Goal: Information Seeking & Learning: Learn about a topic

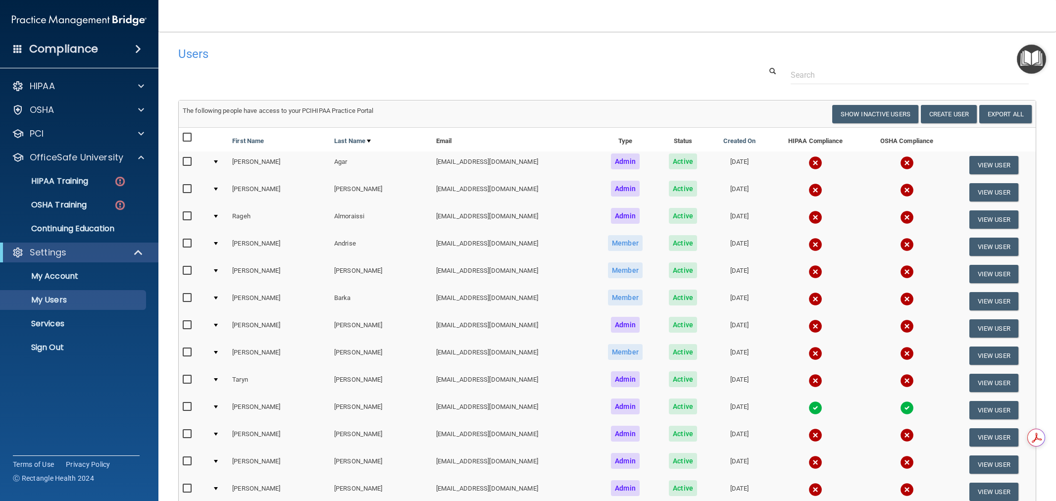
select select "20"
click at [140, 83] on span at bounding box center [141, 86] width 6 height 12
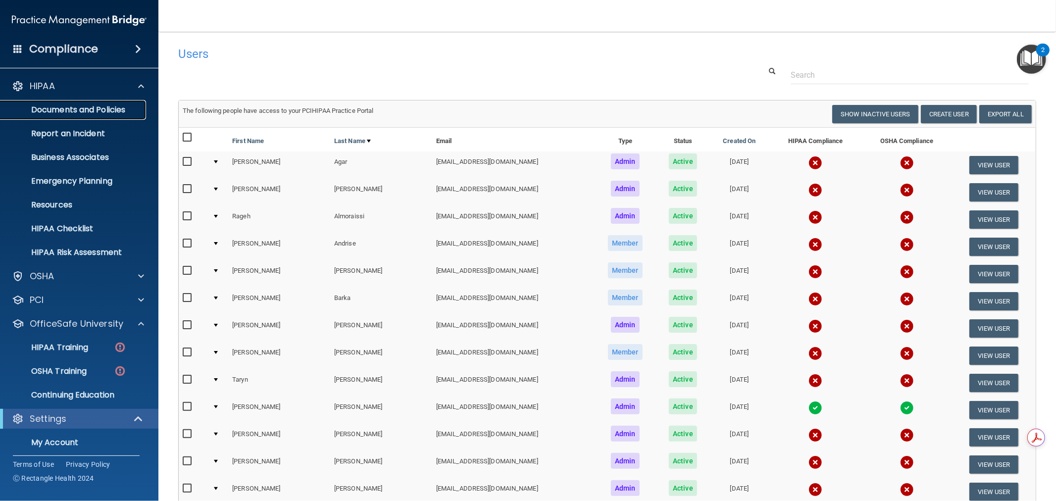
click at [86, 111] on p "Documents and Policies" at bounding box center [73, 110] width 135 height 10
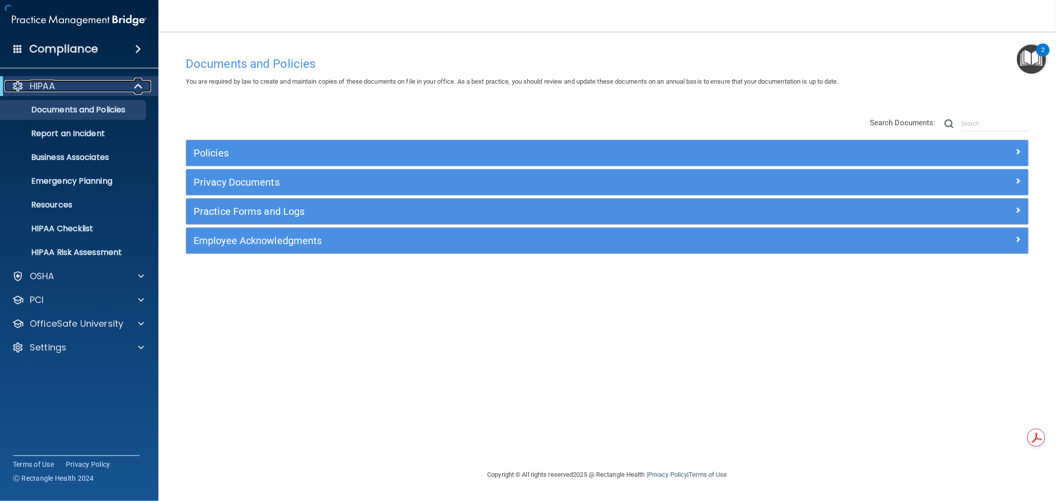
click at [135, 83] on span at bounding box center [139, 86] width 8 height 12
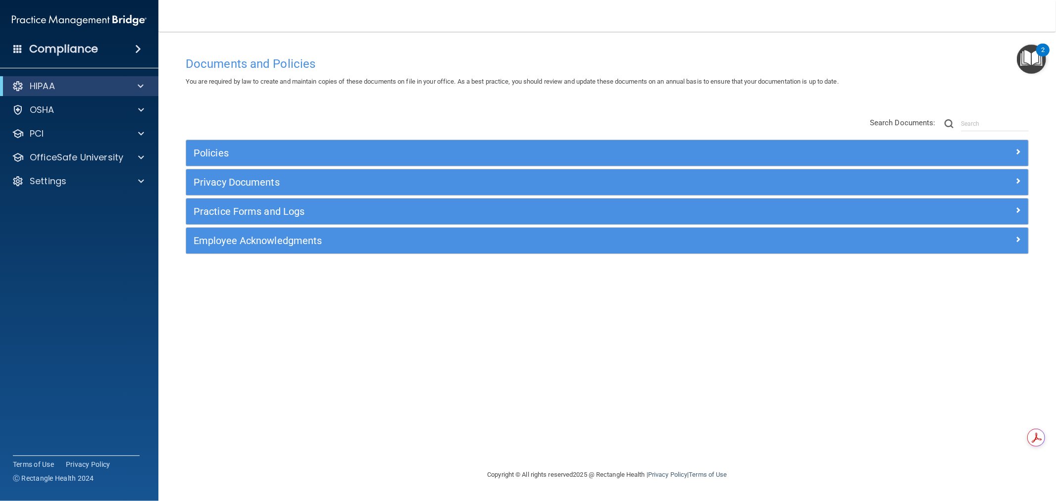
drag, startPoint x: 309, startPoint y: 18, endPoint x: 278, endPoint y: 18, distance: 31.2
click at [278, 18] on nav "Toggle navigation [PERSON_NAME] [EMAIL_ADDRESS][DOMAIN_NAME] Manage My Enterpri…" at bounding box center [607, 16] width 898 height 32
drag, startPoint x: 318, startPoint y: 32, endPoint x: 295, endPoint y: 32, distance: 23.3
click at [295, 32] on main "Documents and Policies You are required by law to create and maintain copies of…" at bounding box center [607, 266] width 898 height 469
drag, startPoint x: 566, startPoint y: 30, endPoint x: 558, endPoint y: 33, distance: 8.8
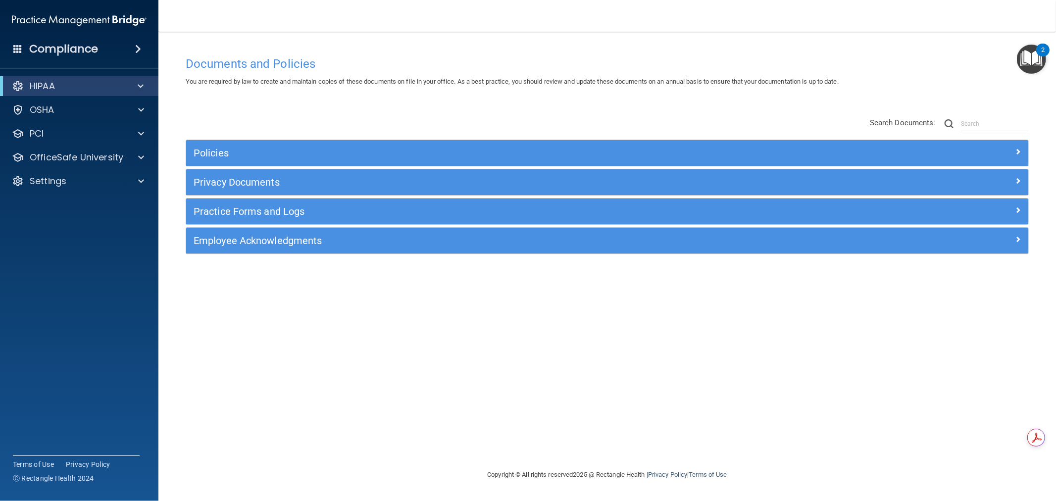
click at [558, 33] on main "Documents and Policies You are required by law to create and maintain copies of…" at bounding box center [607, 266] width 898 height 469
drag, startPoint x: 828, startPoint y: 28, endPoint x: 801, endPoint y: 35, distance: 28.6
click at [801, 35] on main "Documents and Policies You are required by law to create and maintain copies of…" at bounding box center [607, 266] width 898 height 469
click at [140, 85] on span at bounding box center [141, 86] width 6 height 12
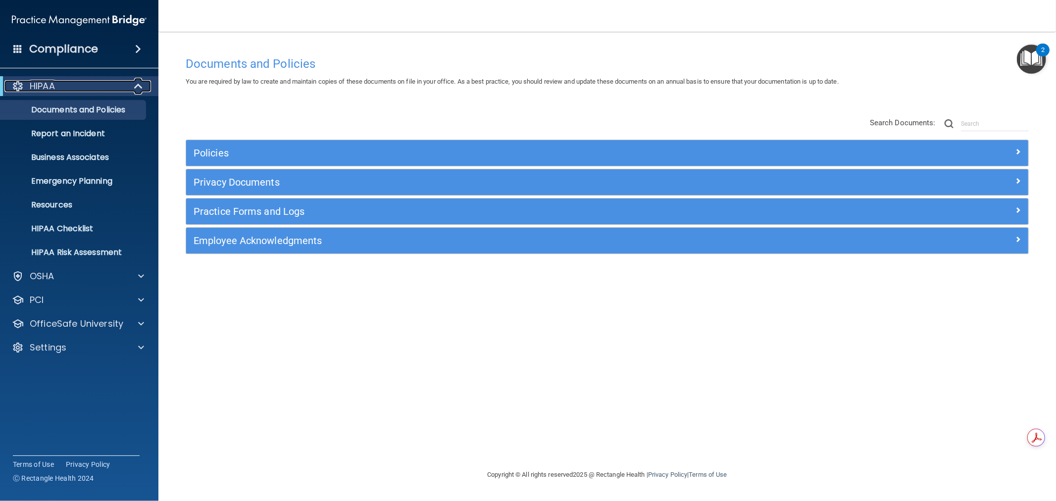
click at [135, 85] on span at bounding box center [139, 86] width 8 height 12
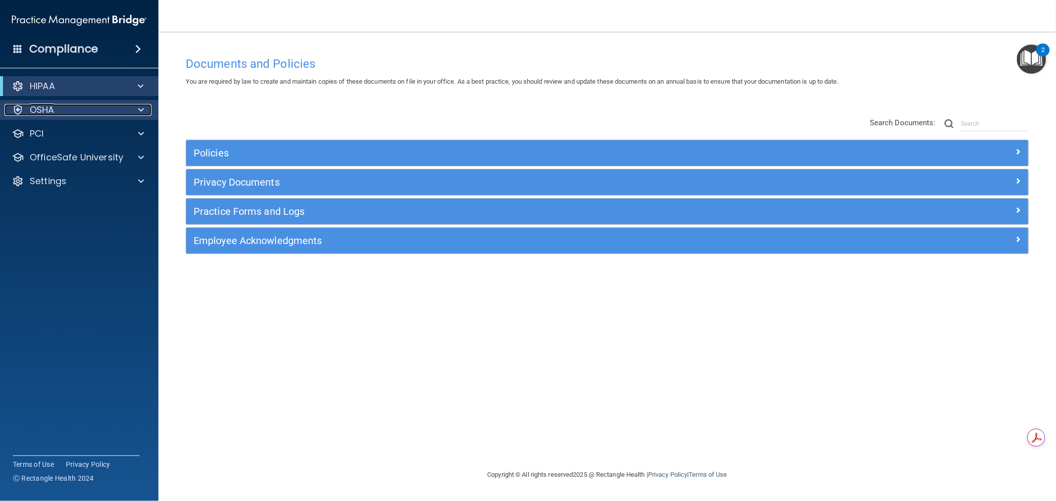
click at [142, 109] on span at bounding box center [141, 110] width 6 height 12
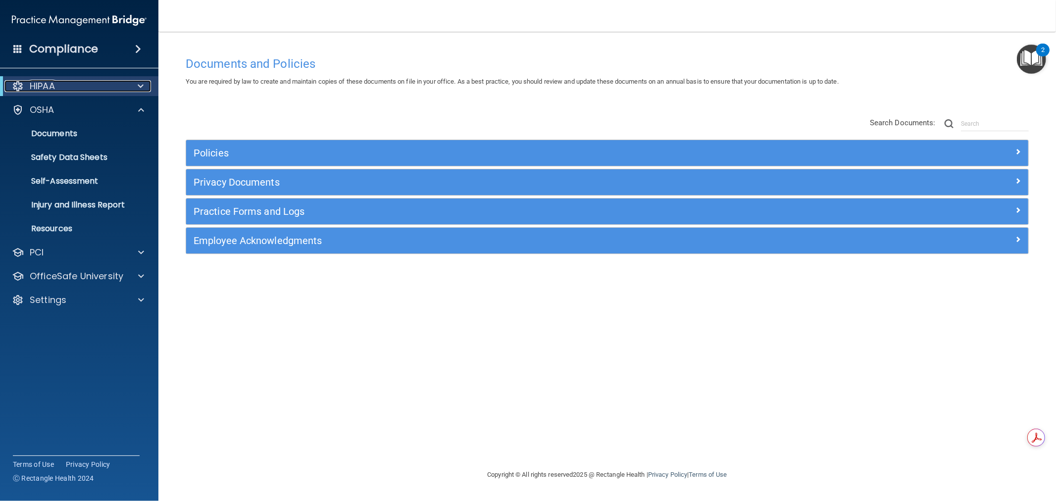
click at [139, 86] on span at bounding box center [141, 86] width 6 height 12
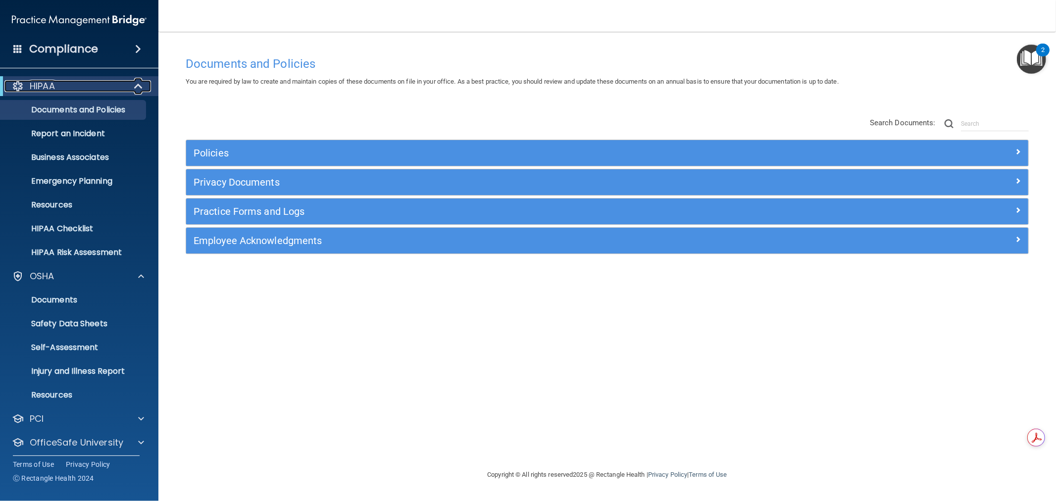
click at [143, 85] on span at bounding box center [139, 86] width 8 height 12
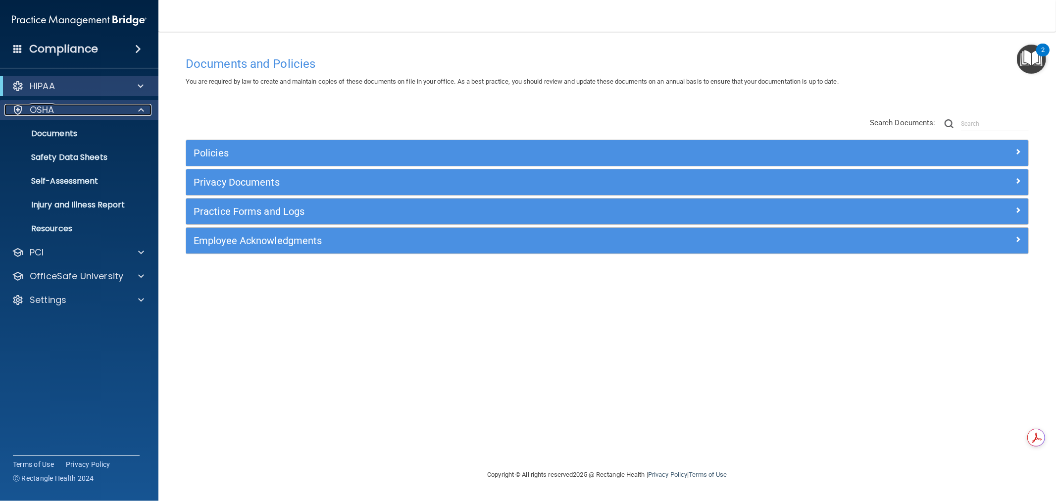
click at [141, 108] on span at bounding box center [141, 110] width 6 height 12
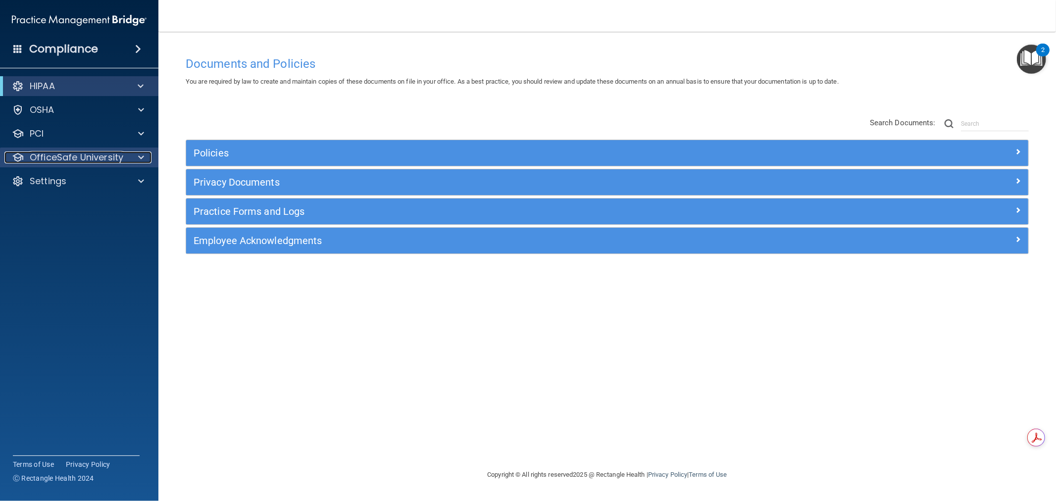
click at [138, 155] on span at bounding box center [141, 158] width 6 height 12
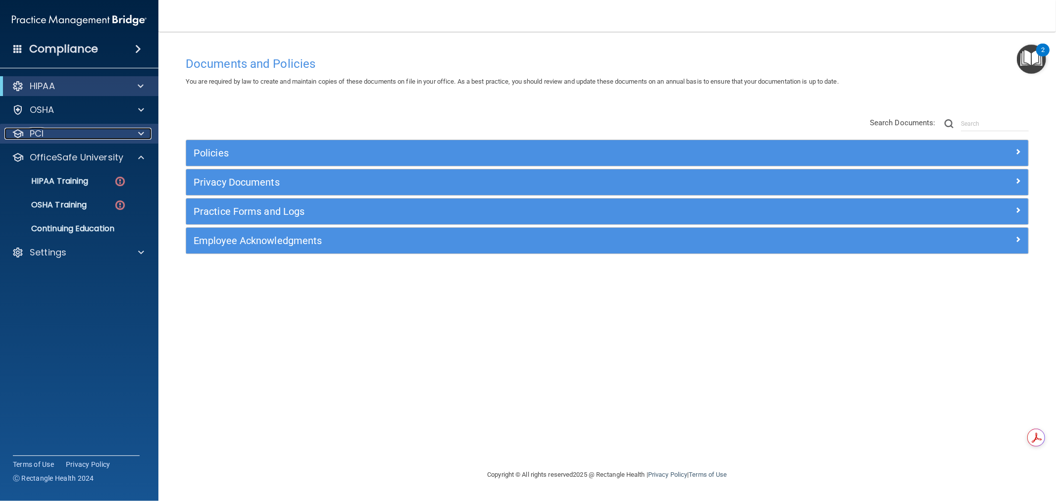
click at [145, 139] on div at bounding box center [139, 134] width 25 height 12
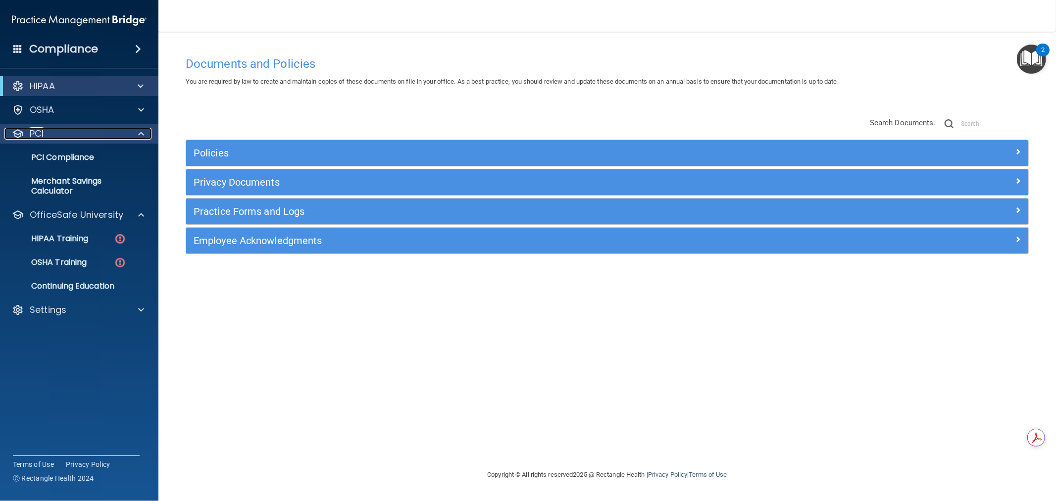
click at [145, 139] on div at bounding box center [139, 134] width 25 height 12
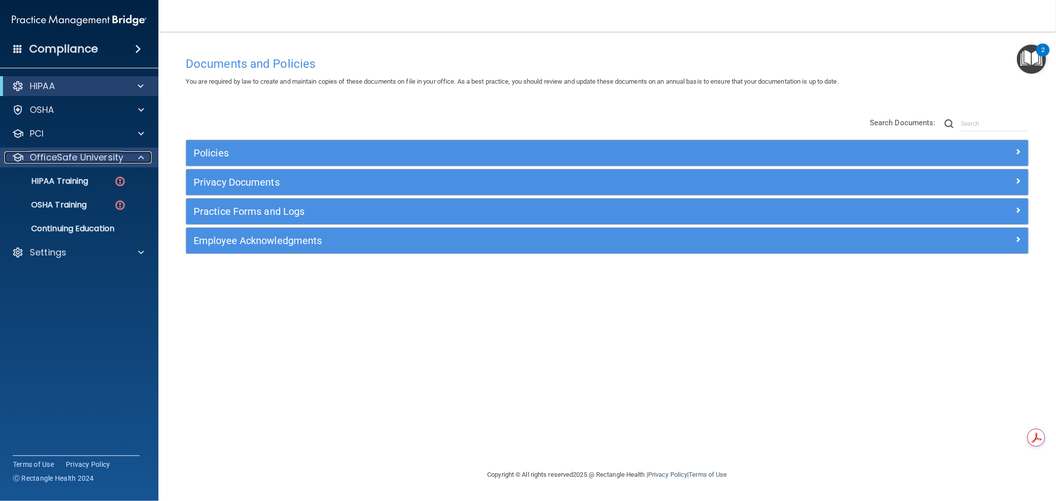
click at [145, 156] on div at bounding box center [139, 158] width 25 height 12
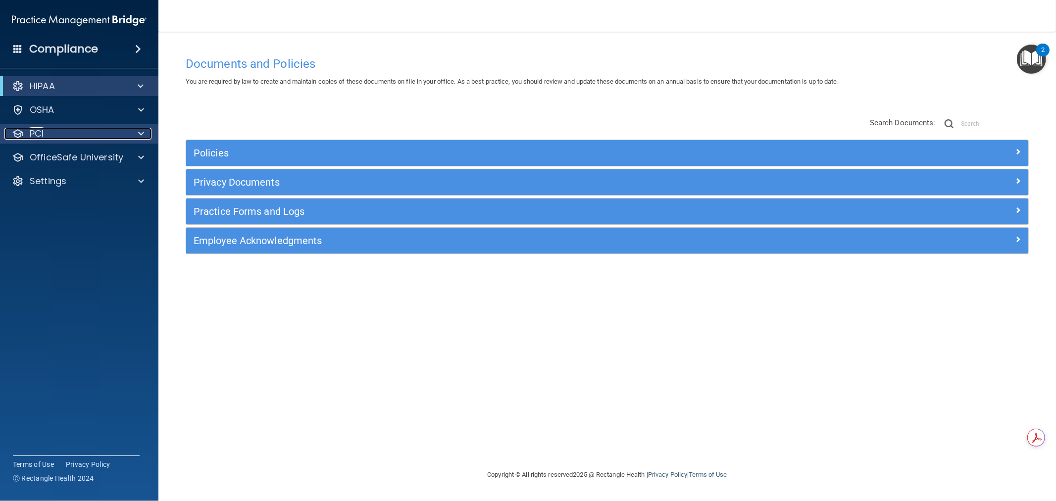
click at [144, 136] on span at bounding box center [141, 134] width 6 height 12
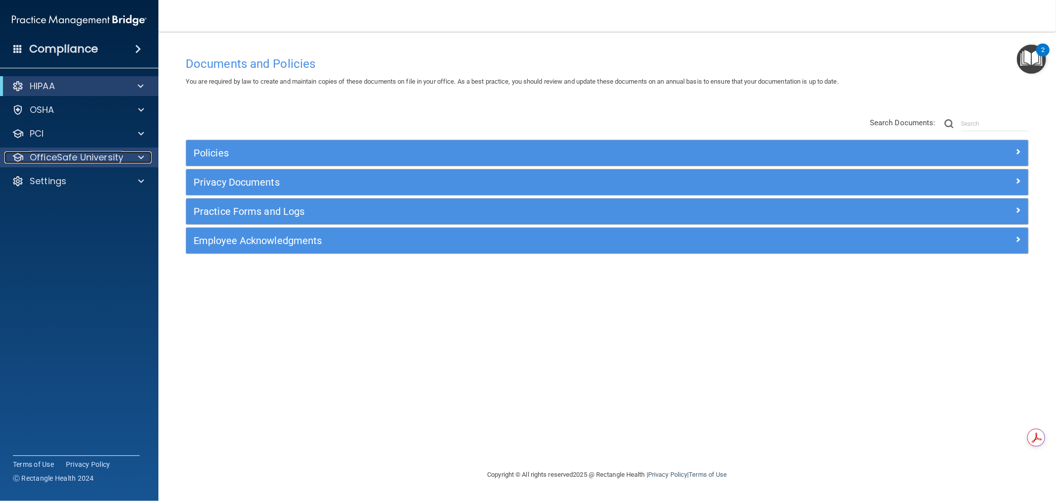
click at [142, 155] on span at bounding box center [141, 158] width 6 height 12
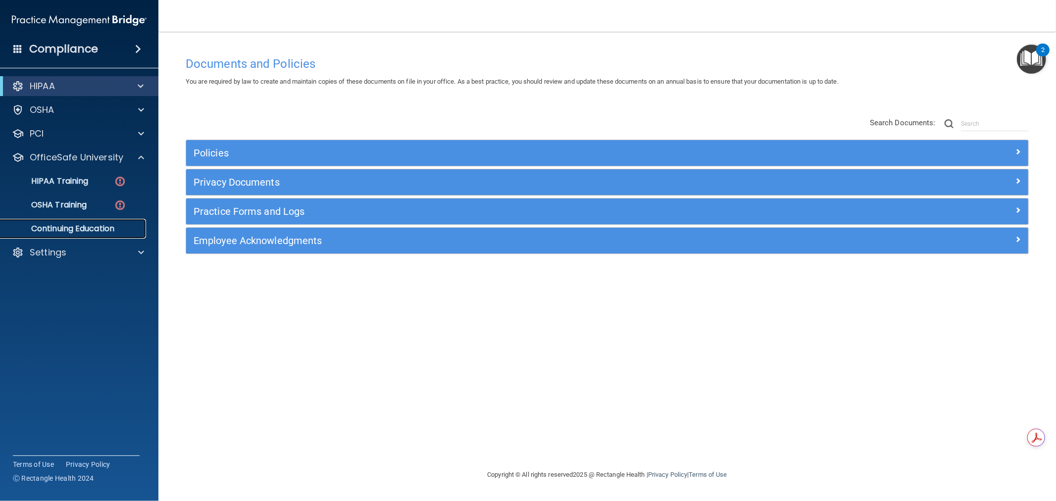
click at [72, 229] on p "Continuing Education" at bounding box center [73, 229] width 135 height 10
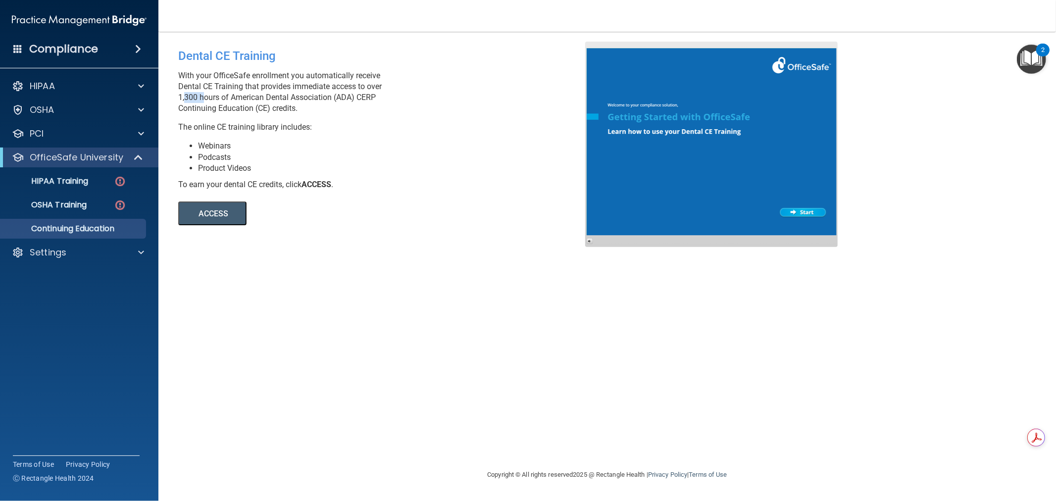
drag, startPoint x: 190, startPoint y: 96, endPoint x: 200, endPoint y: 96, distance: 9.4
click at [200, 96] on p "With your OfficeSafe enrollment you automatically receive Dental CE Training th…" at bounding box center [385, 92] width 414 height 44
click at [202, 101] on p "With your OfficeSafe enrollment you automatically receive Dental CE Training th…" at bounding box center [385, 92] width 414 height 44
click at [226, 220] on button "ACCESS" at bounding box center [212, 214] width 68 height 24
click at [140, 83] on span at bounding box center [141, 86] width 6 height 12
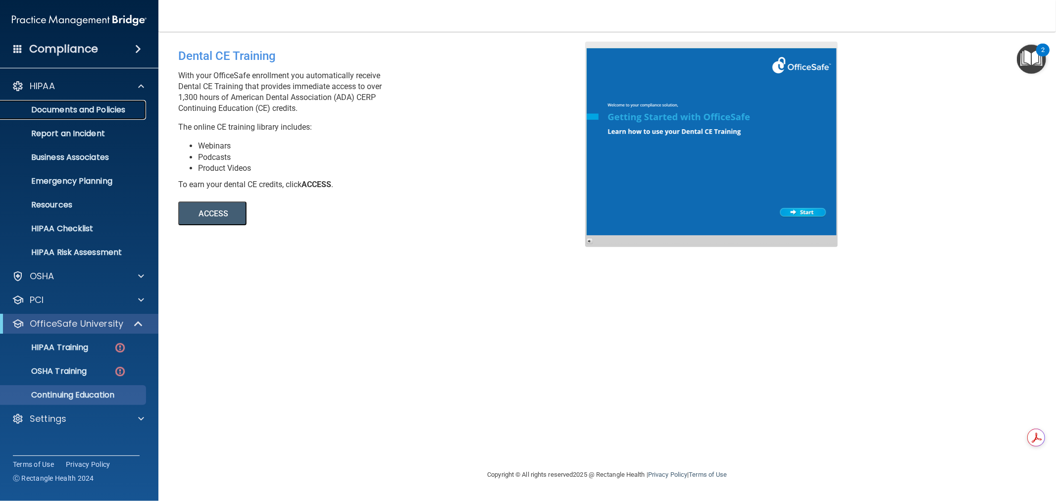
click at [80, 106] on p "Documents and Policies" at bounding box center [73, 110] width 135 height 10
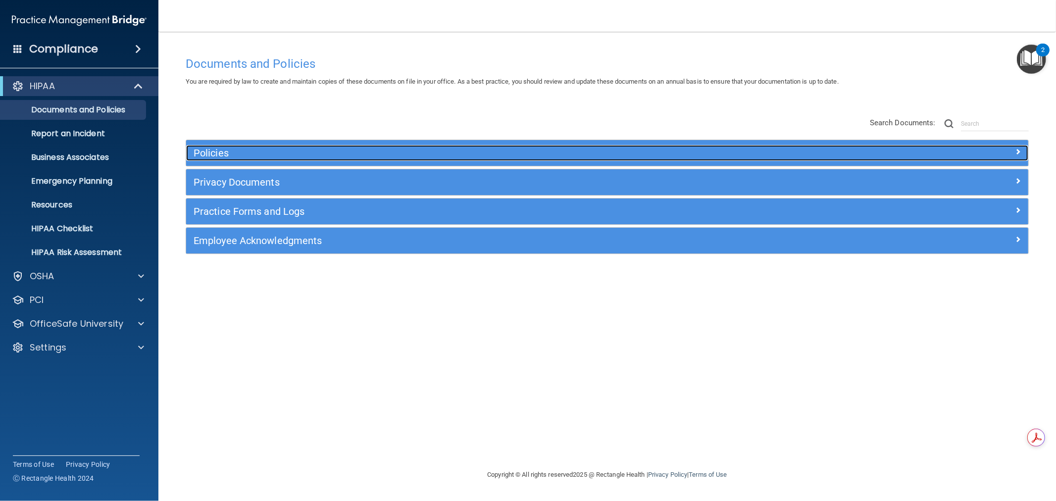
click at [251, 148] on h5 "Policies" at bounding box center [502, 153] width 617 height 11
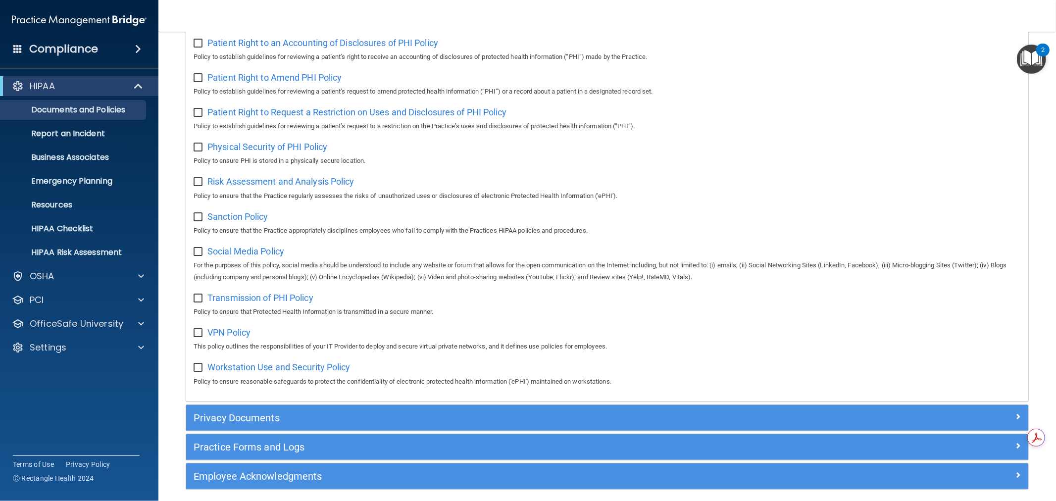
scroll to position [598, 0]
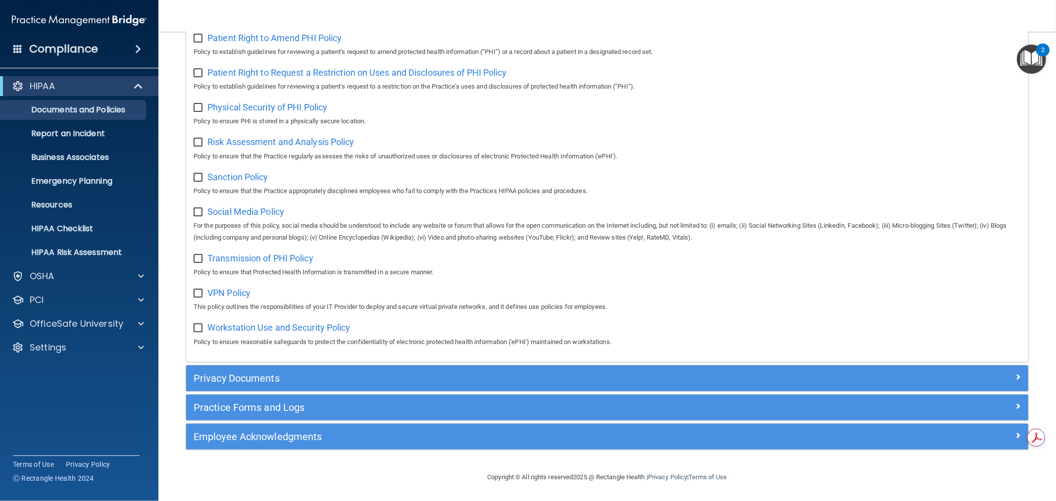
click at [200, 213] on input "checkbox" at bounding box center [199, 212] width 11 height 8
checkbox input "true"
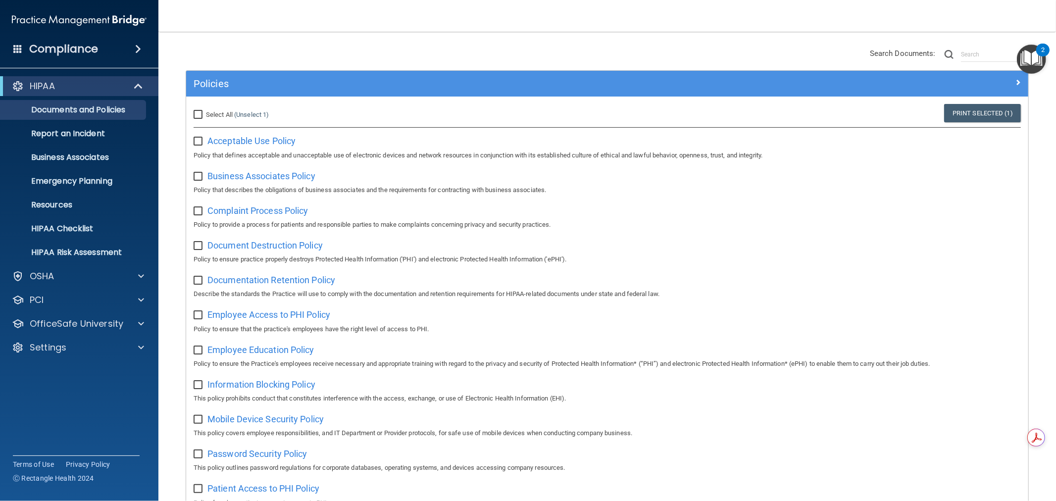
scroll to position [0, 0]
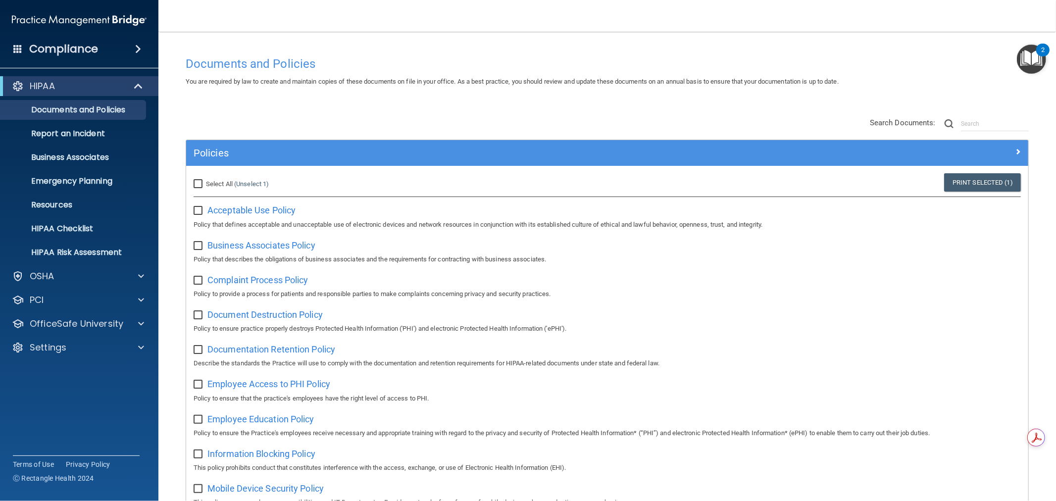
click at [199, 185] on input "Select All (Unselect 1) Unselect All" at bounding box center [199, 184] width 11 height 8
checkbox input "true"
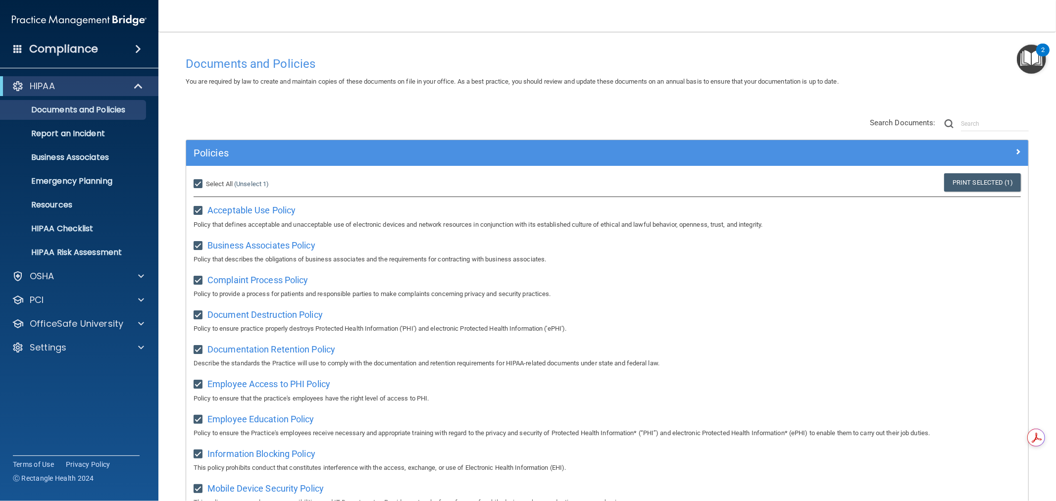
checkbox input "true"
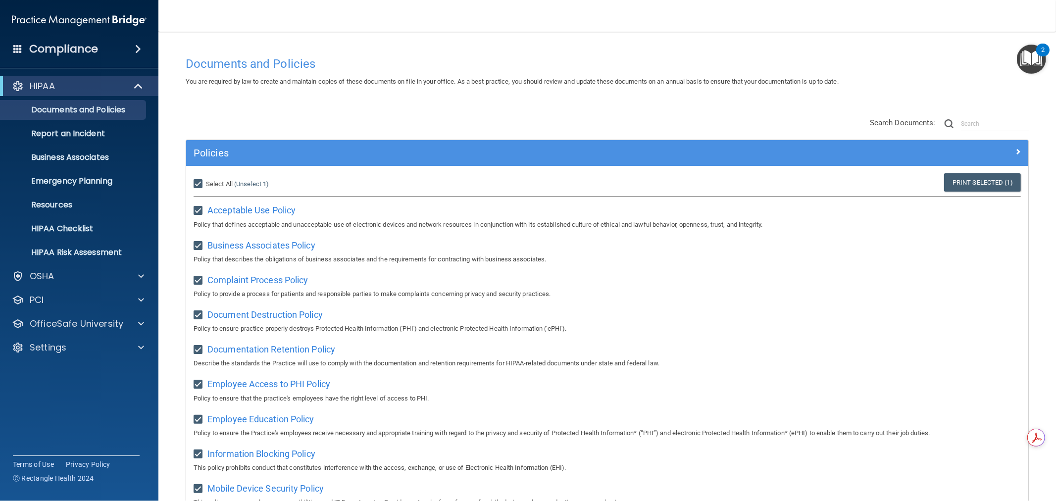
checkbox input "true"
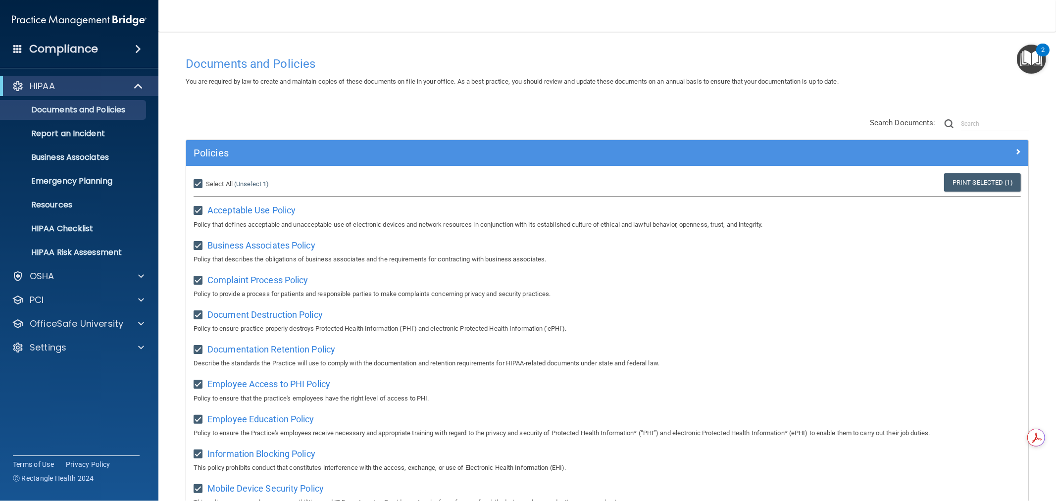
checkbox input "true"
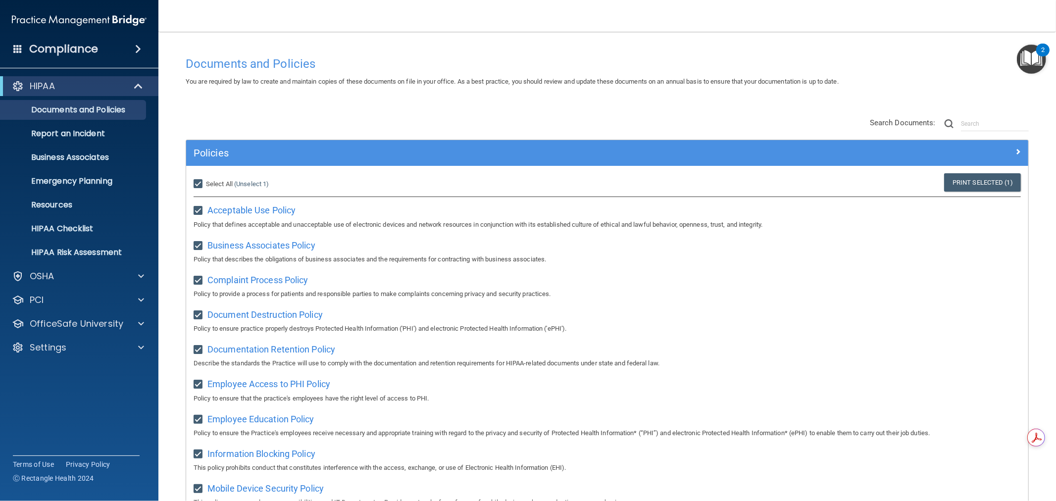
checkbox input "true"
click at [201, 182] on input "Select All (Unselect 21) Unselect All" at bounding box center [199, 184] width 11 height 8
checkbox input "false"
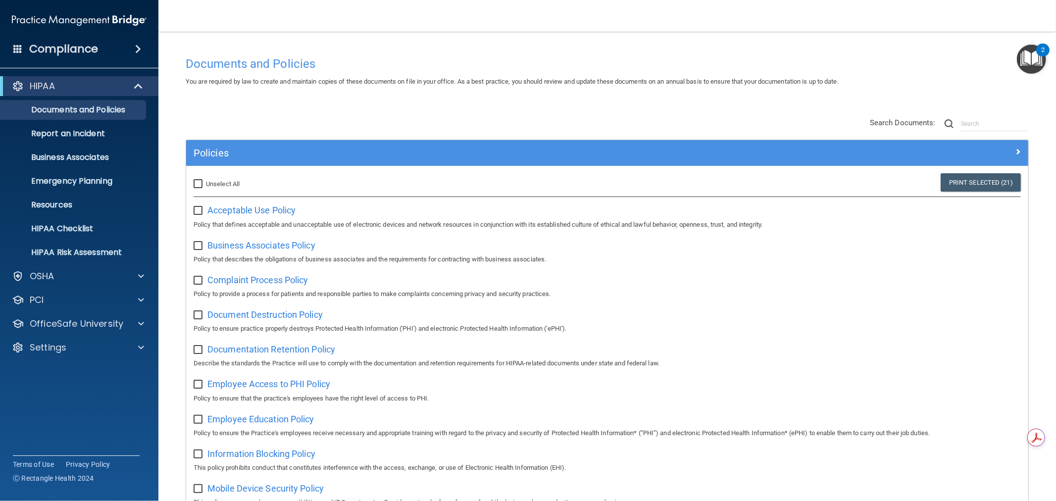
checkbox input "false"
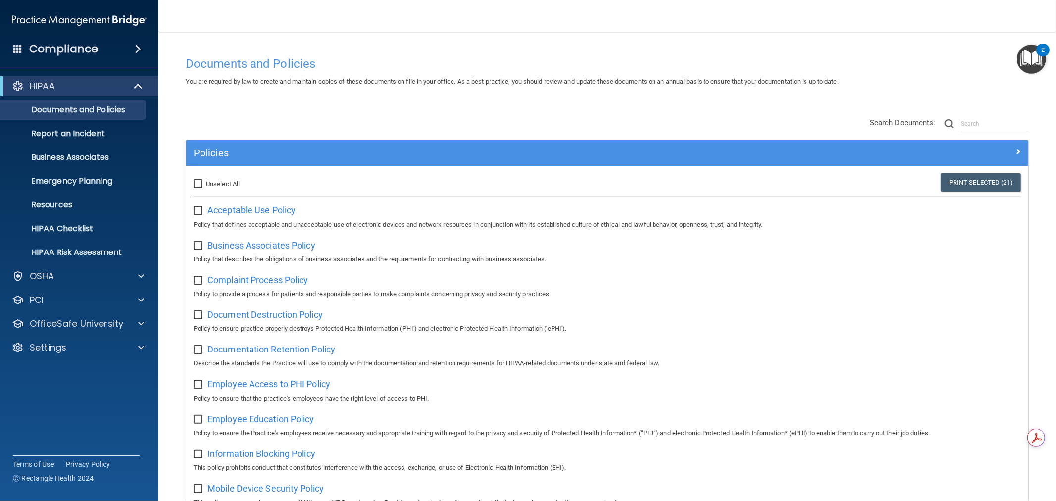
checkbox input "false"
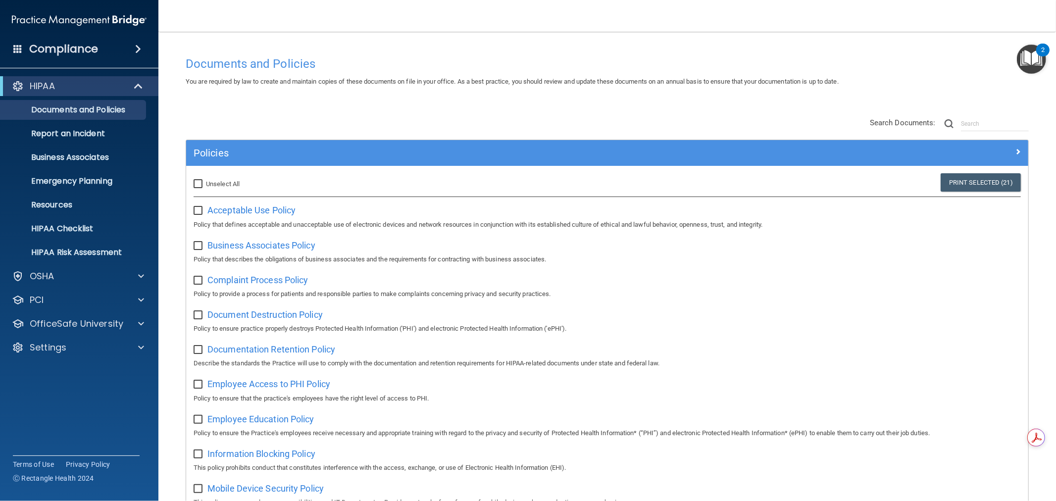
checkbox input "false"
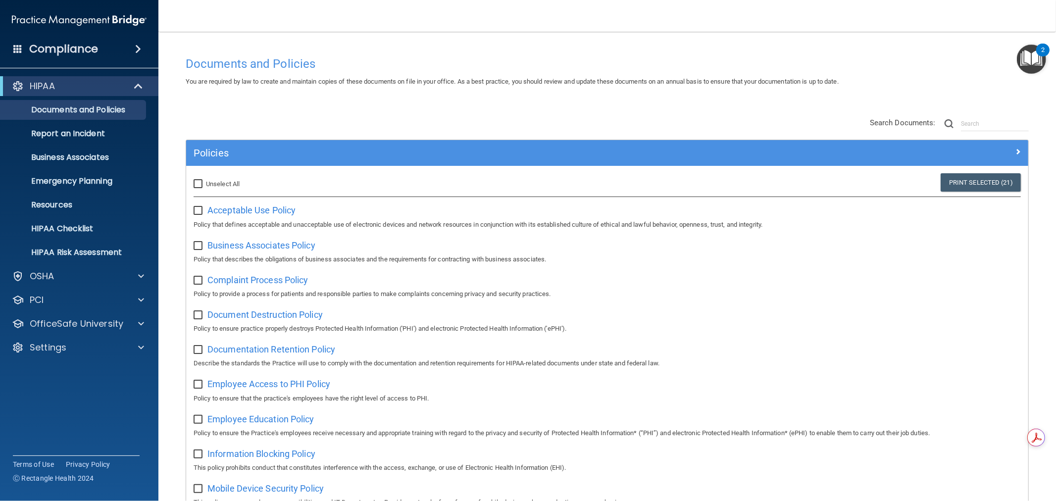
checkbox input "false"
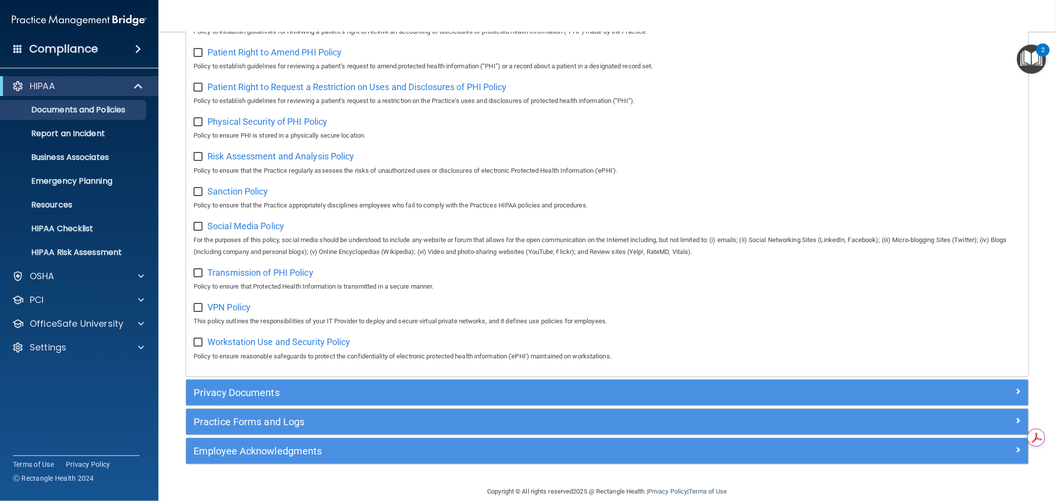
scroll to position [598, 0]
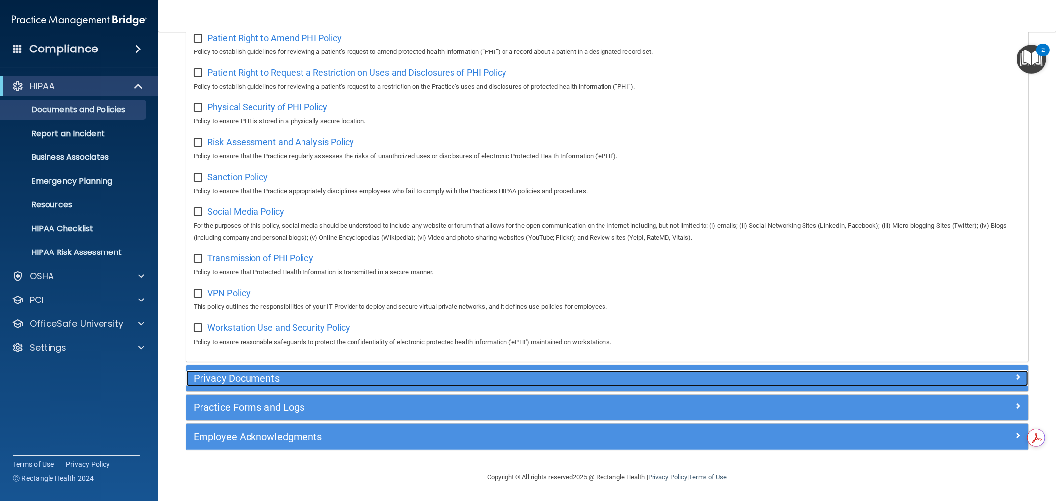
click at [394, 381] on h5 "Privacy Documents" at bounding box center [502, 378] width 617 height 11
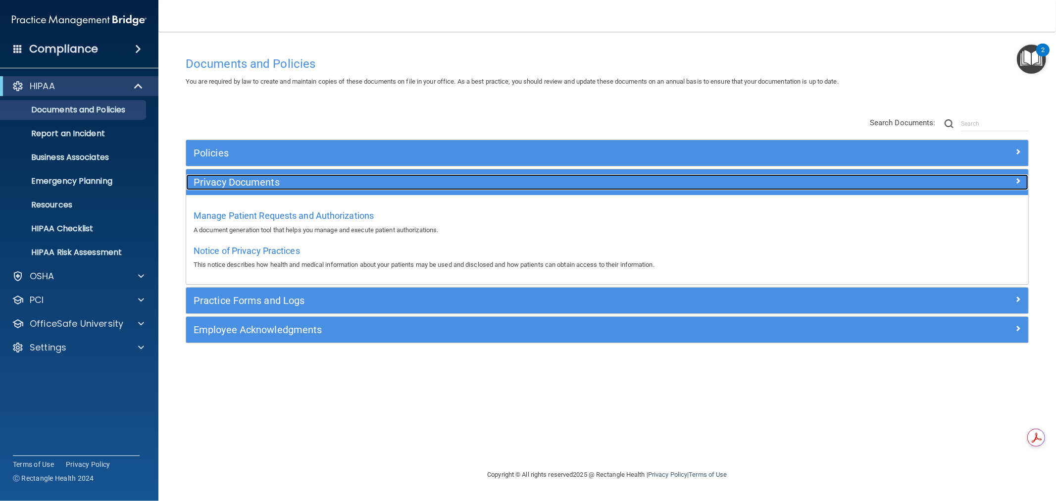
scroll to position [0, 0]
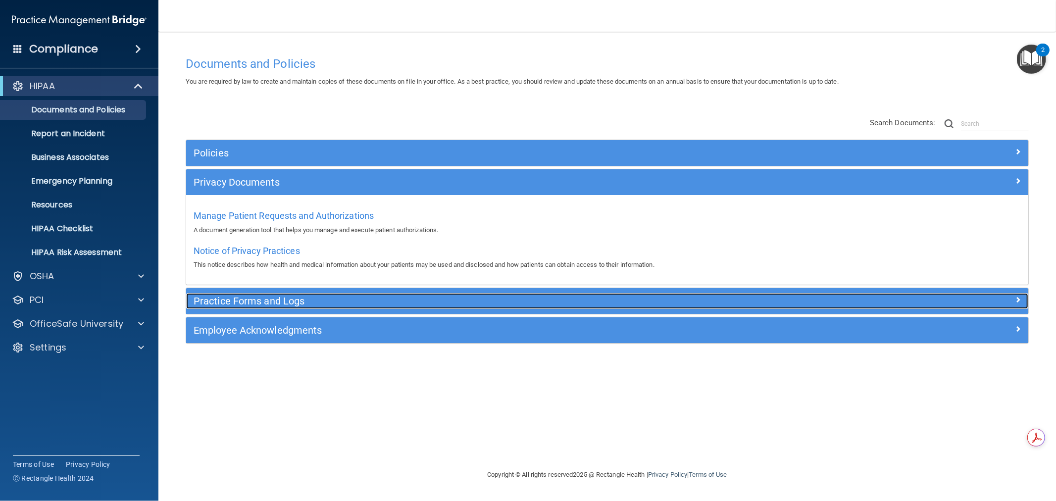
click at [388, 295] on div "Practice Forms and Logs" at bounding box center [502, 301] width 632 height 16
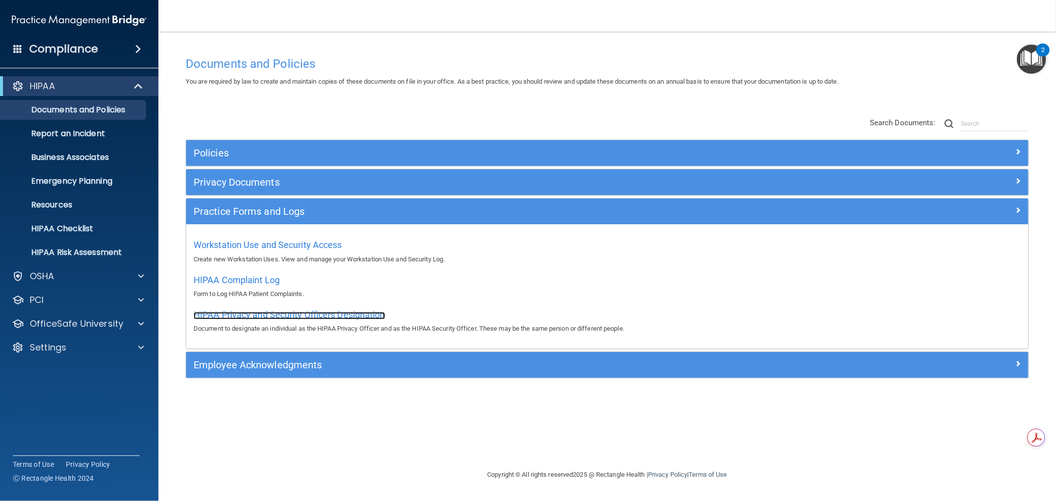
click at [240, 315] on span "HIPAA Privacy and Security Officers Designation" at bounding box center [290, 314] width 192 height 10
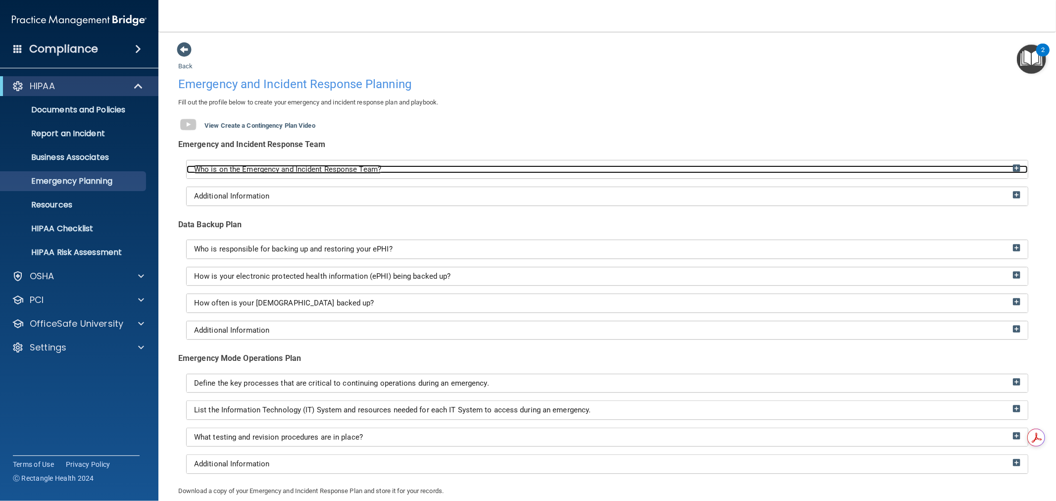
click at [376, 169] on span "Who is on the Emergency and Incident Response Team?" at bounding box center [287, 169] width 187 height 9
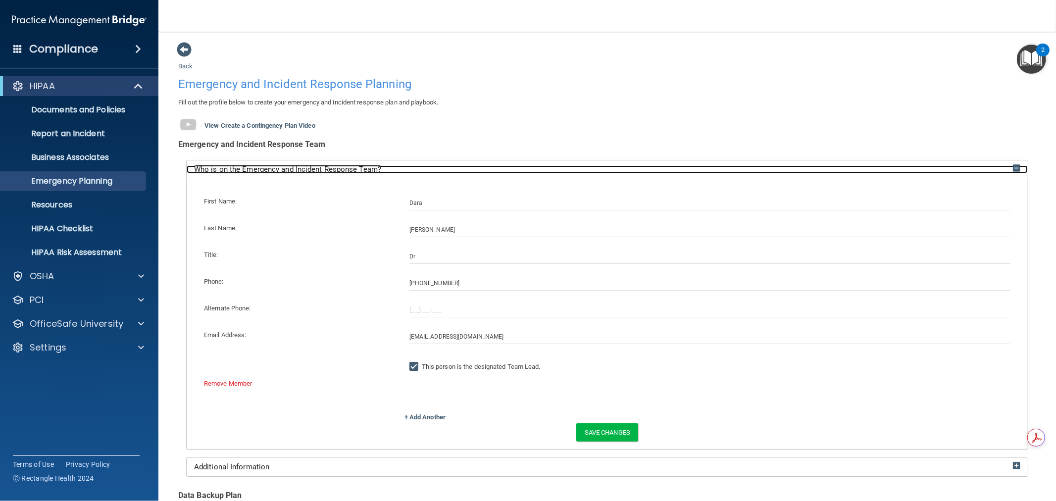
click at [319, 166] on span "Who is on the Emergency and Incident Response Team?" at bounding box center [287, 169] width 187 height 9
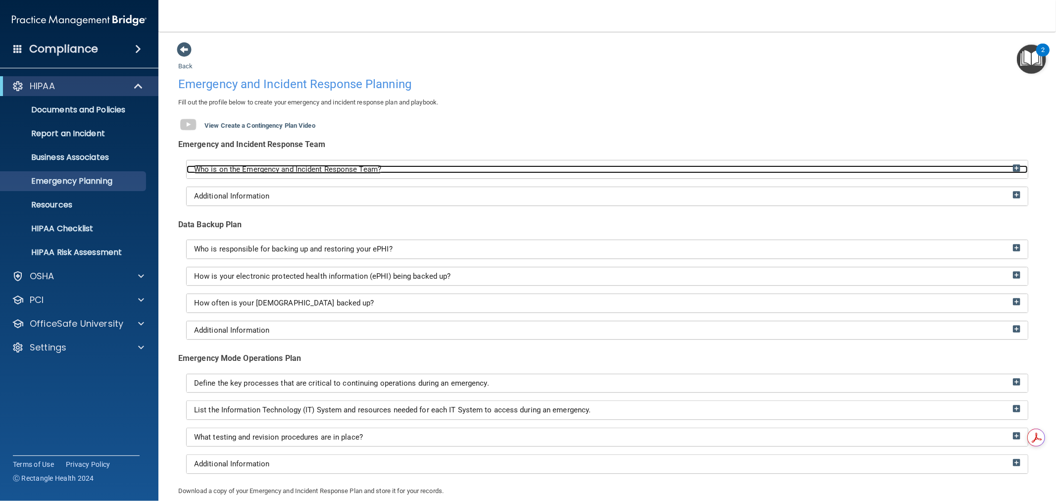
click at [353, 169] on span "Who is on the Emergency and Incident Response Team?" at bounding box center [287, 169] width 187 height 9
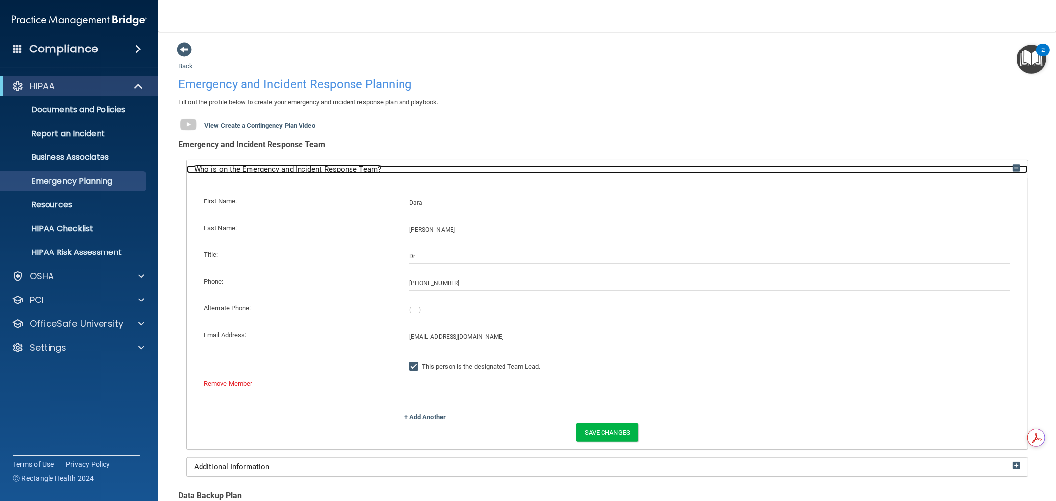
click at [430, 169] on div "Who is on the Emergency and Incident Response Team?" at bounding box center [607, 169] width 841 height 8
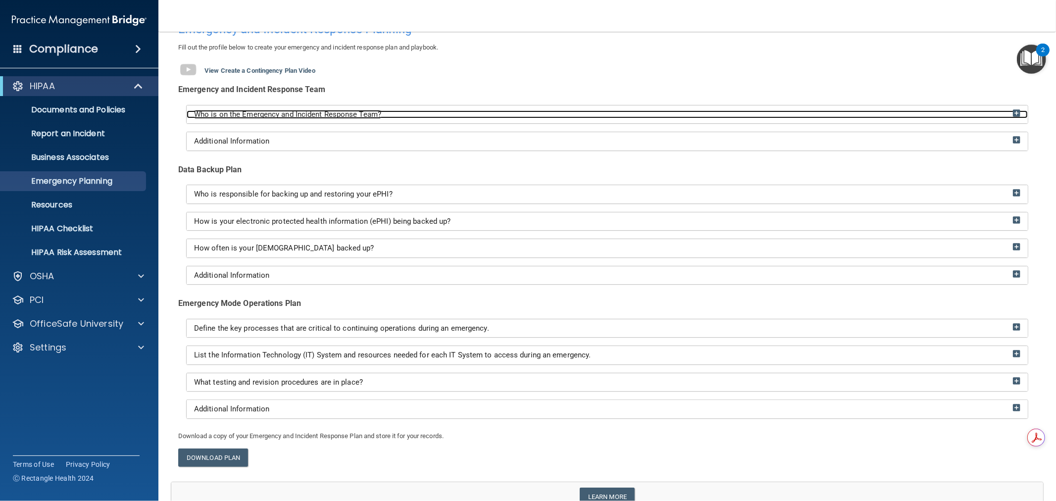
scroll to position [106, 0]
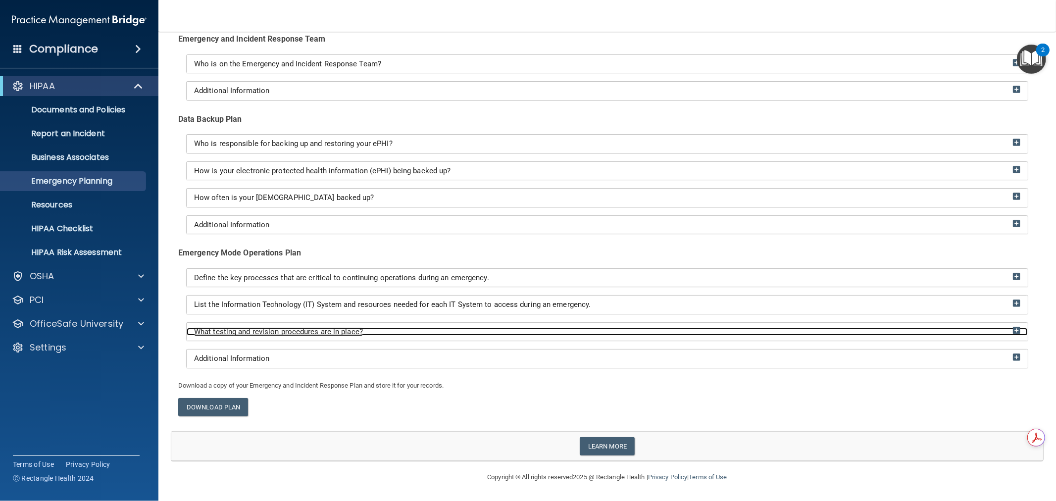
click at [373, 328] on div "What testing and revision procedures are in place?" at bounding box center [607, 332] width 841 height 8
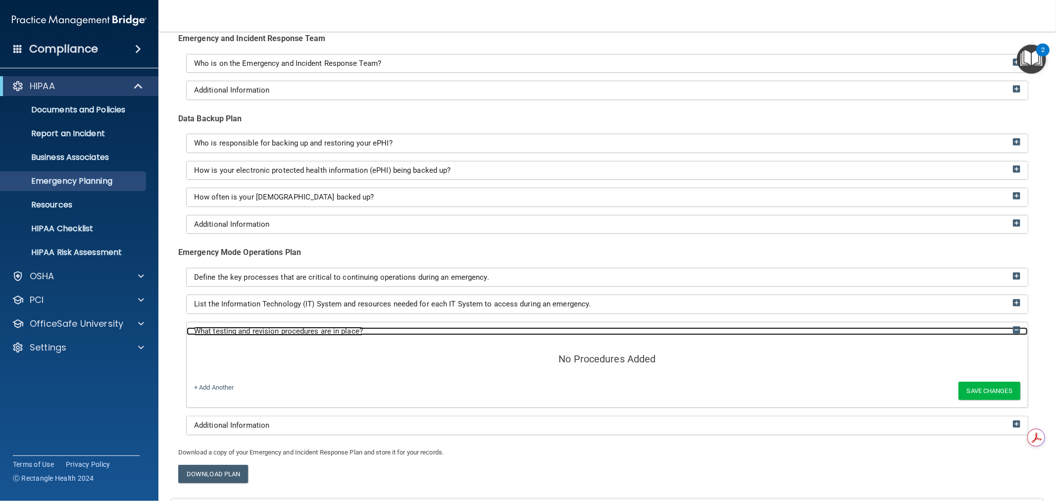
click at [373, 328] on div "What testing and revision procedures are in place?" at bounding box center [607, 331] width 841 height 8
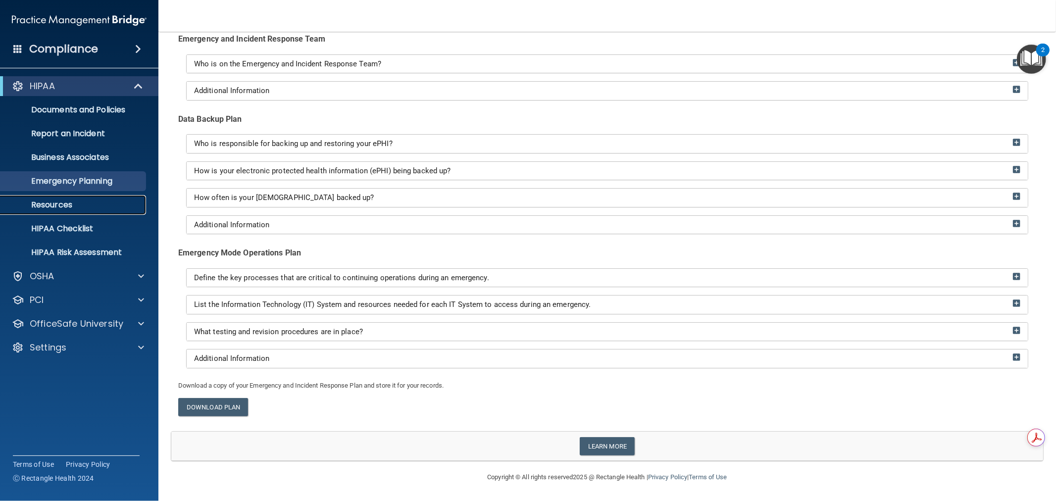
click at [108, 203] on p "Resources" at bounding box center [73, 205] width 135 height 10
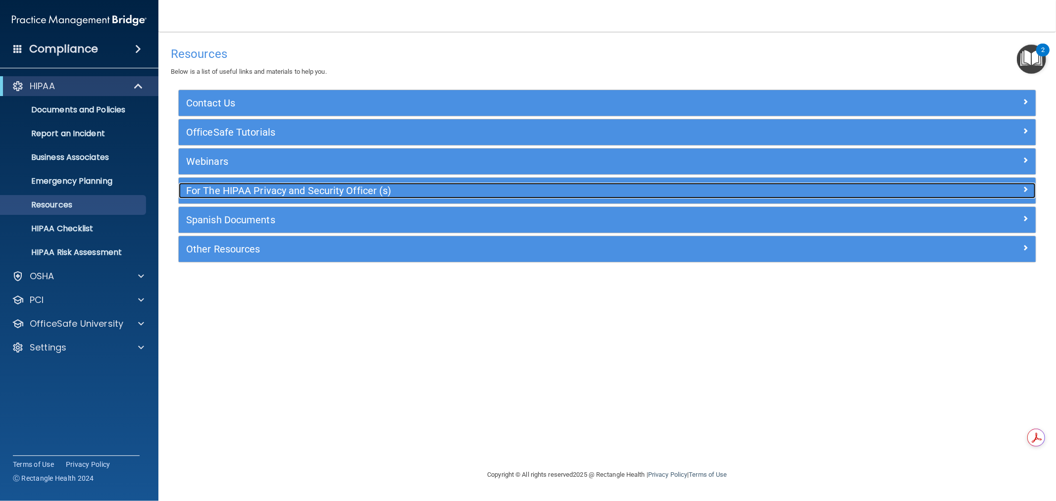
click at [235, 192] on h5 "For The HIPAA Privacy and Security Officer (s)" at bounding box center [500, 190] width 628 height 11
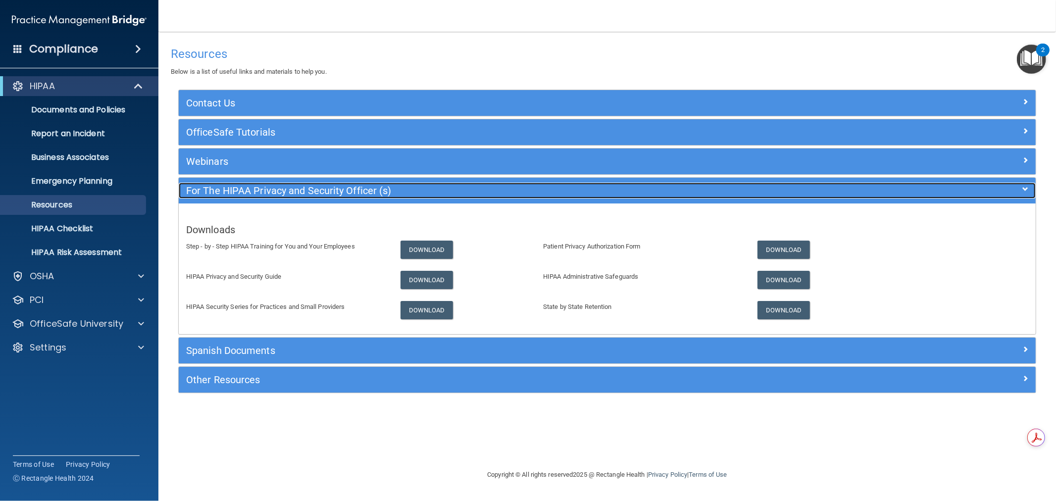
click at [344, 194] on h5 "For The HIPAA Privacy and Security Officer (s)" at bounding box center [500, 190] width 628 height 11
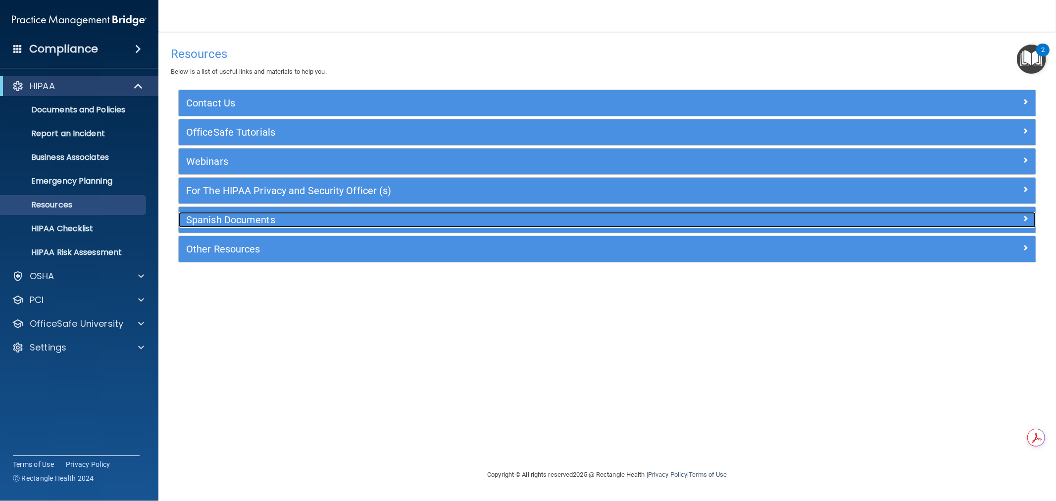
click at [254, 224] on h5 "Spanish Documents" at bounding box center [500, 219] width 628 height 11
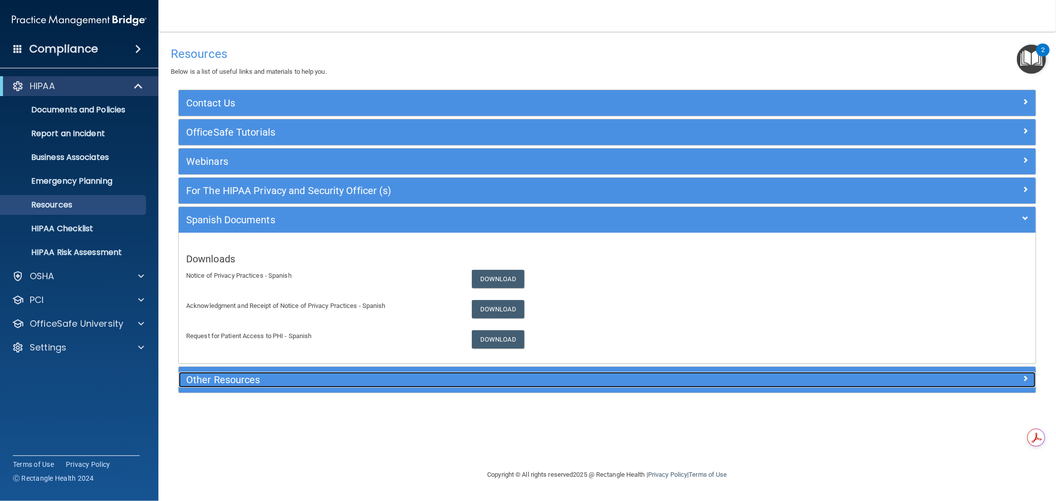
click at [341, 375] on h5 "Other Resources" at bounding box center [500, 379] width 628 height 11
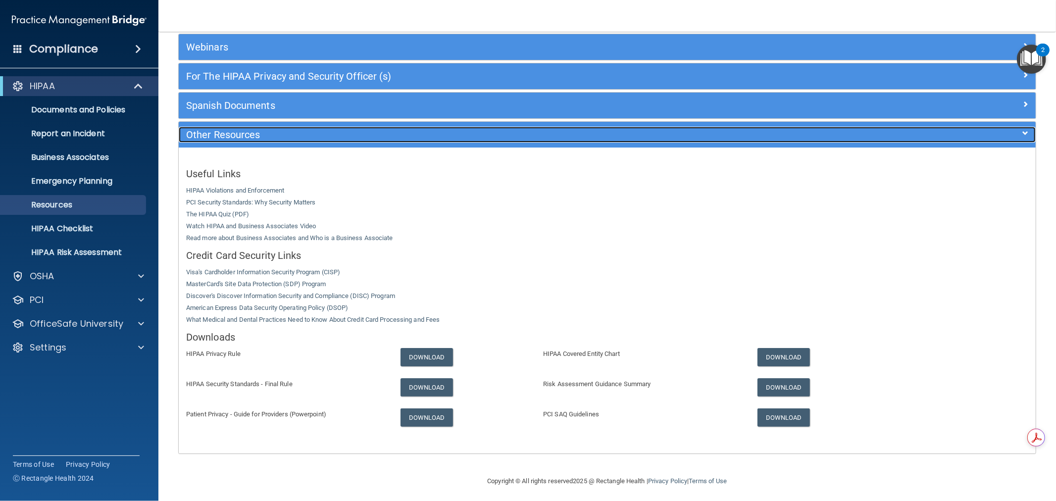
scroll to position [119, 0]
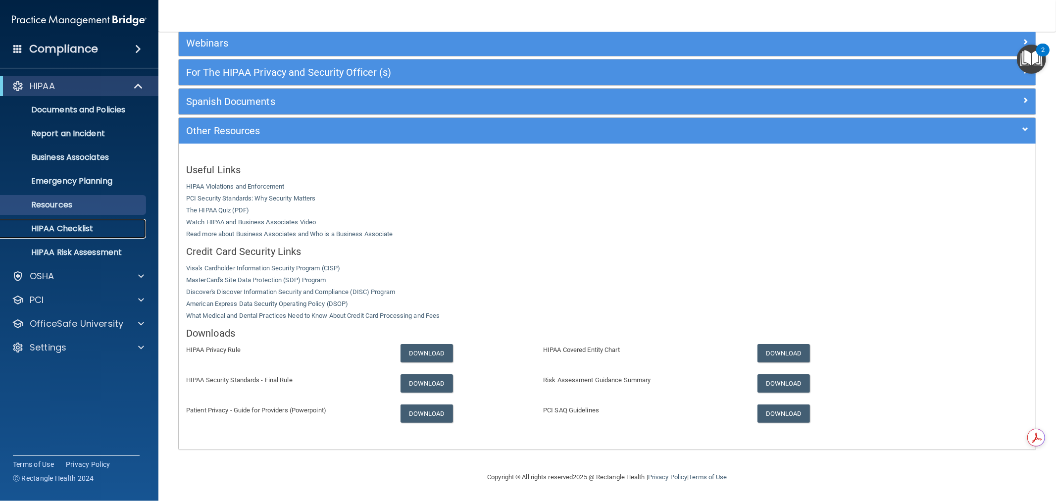
click at [64, 236] on link "HIPAA Checklist" at bounding box center [68, 229] width 156 height 20
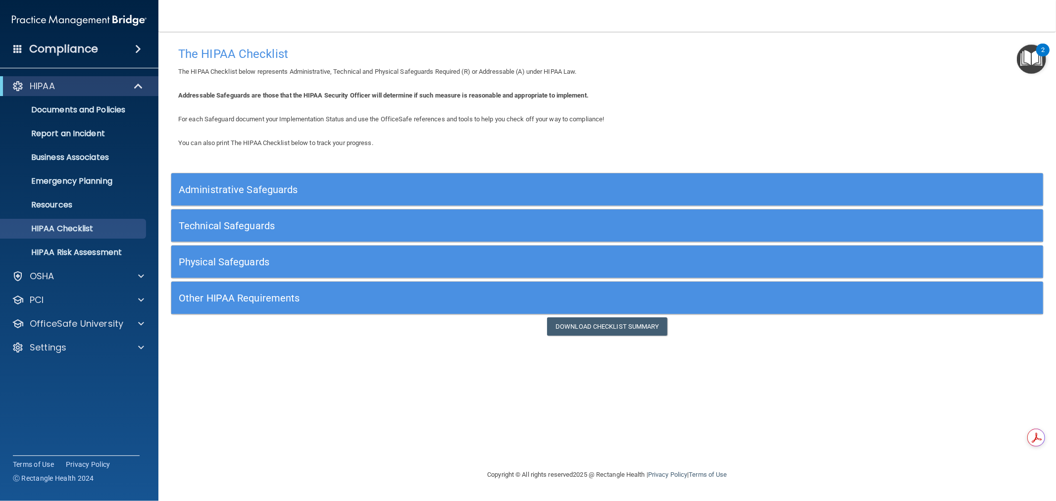
click at [317, 187] on h5 "Administrative Safeguards" at bounding box center [498, 189] width 639 height 11
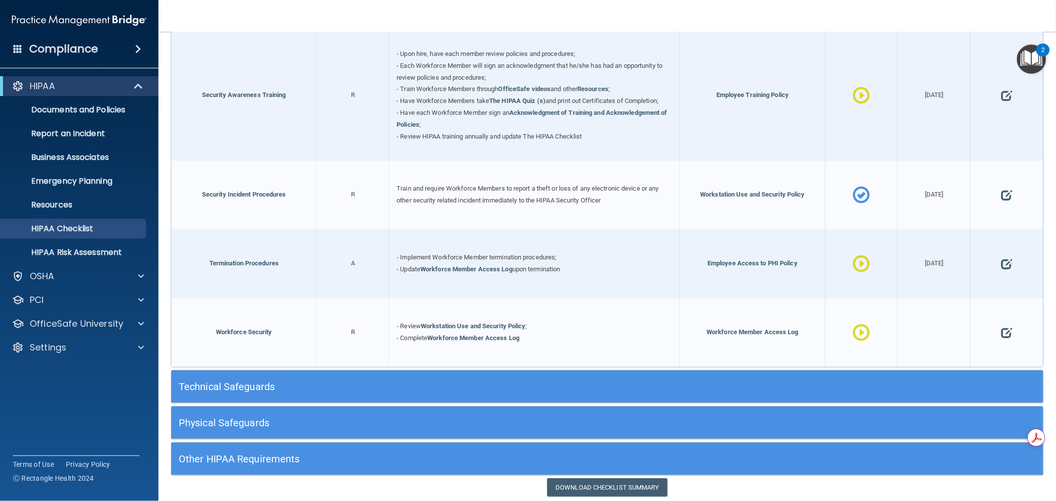
scroll to position [1009, 0]
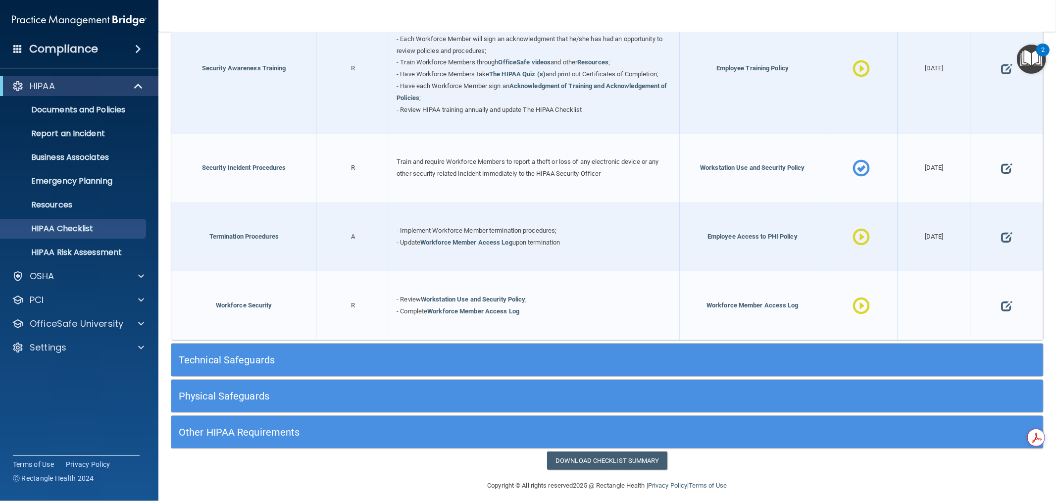
click at [276, 354] on h5 "Technical Safeguards" at bounding box center [498, 359] width 639 height 11
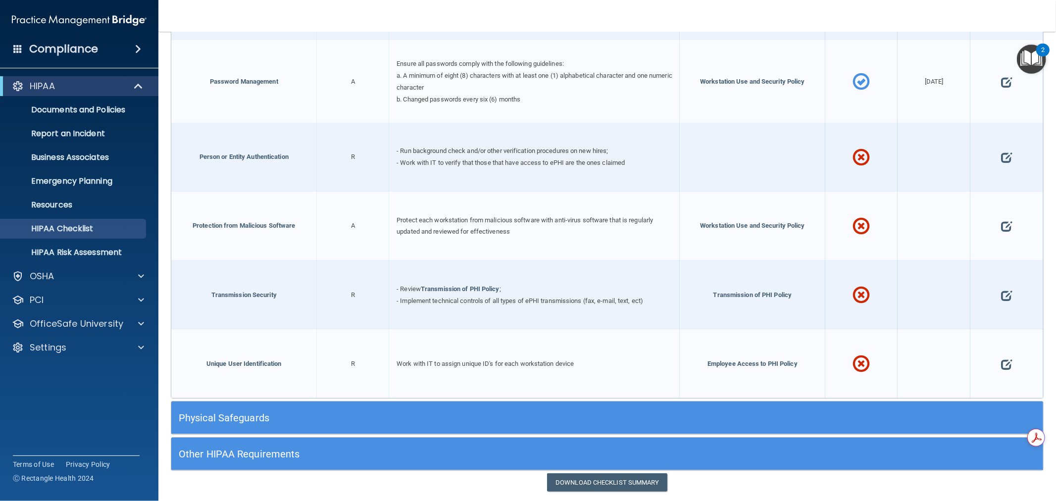
scroll to position [1956, 0]
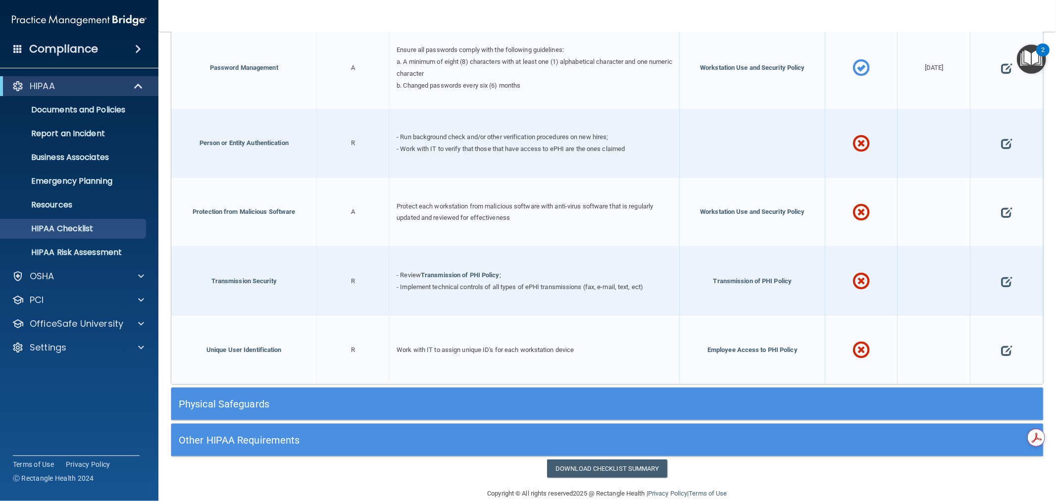
click at [268, 399] on h5 "Physical Safeguards" at bounding box center [498, 404] width 639 height 11
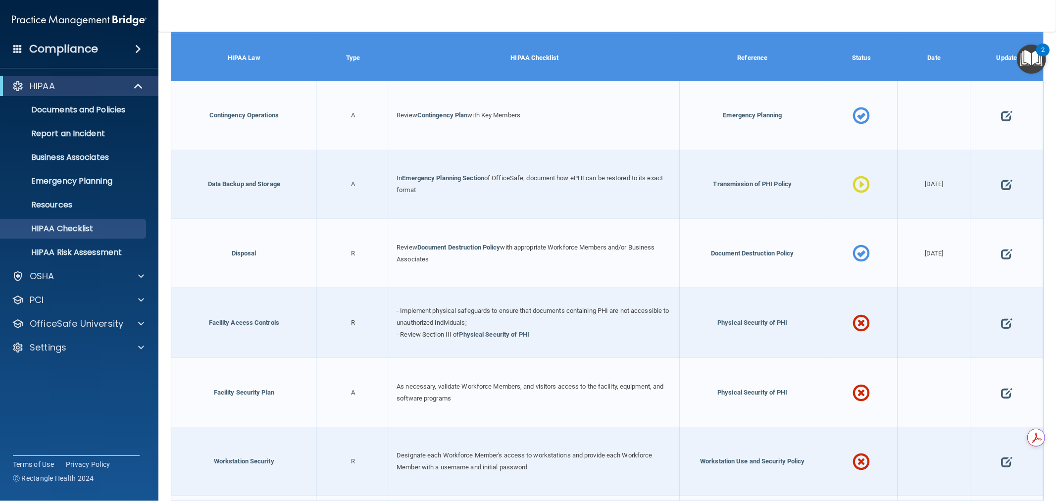
scroll to position [2482, 0]
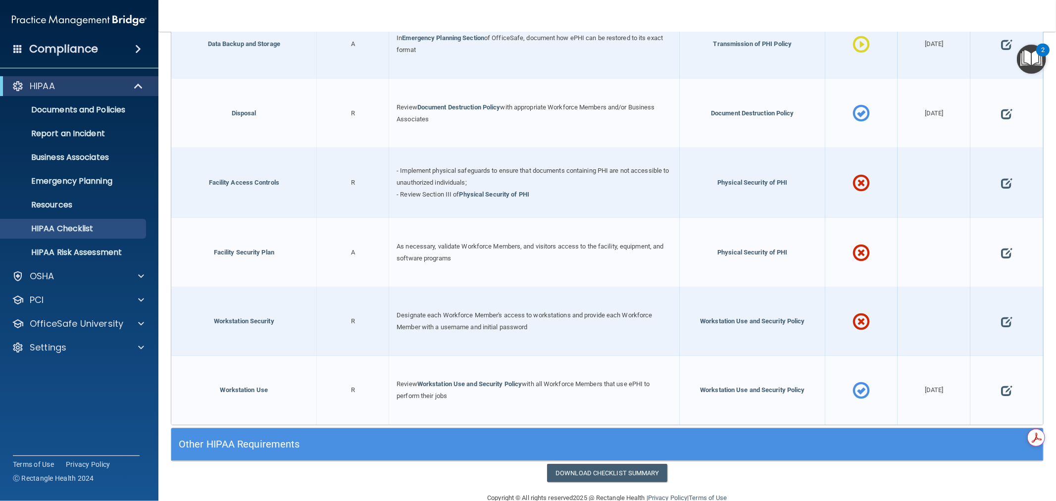
click at [302, 433] on div "Other HIPAA Requirements" at bounding box center [498, 444] width 654 height 22
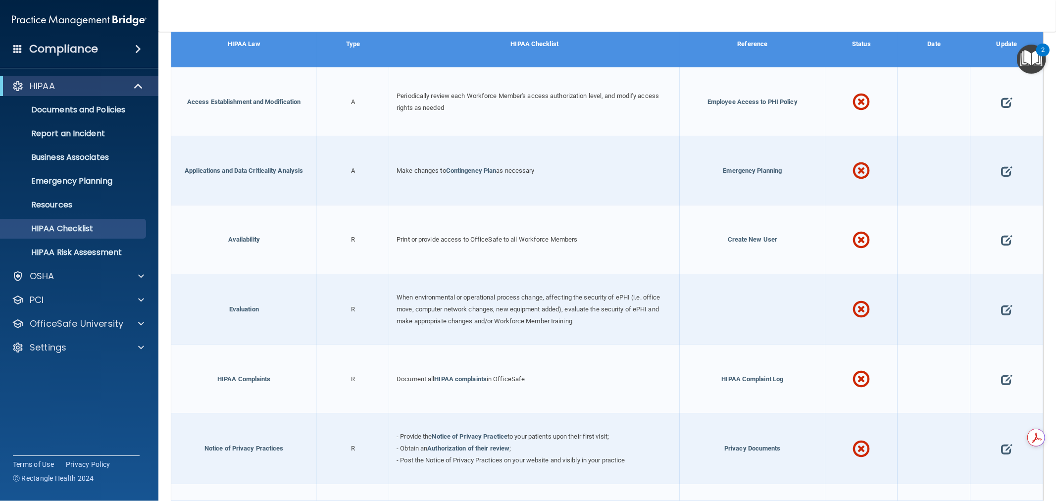
scroll to position [3142, 0]
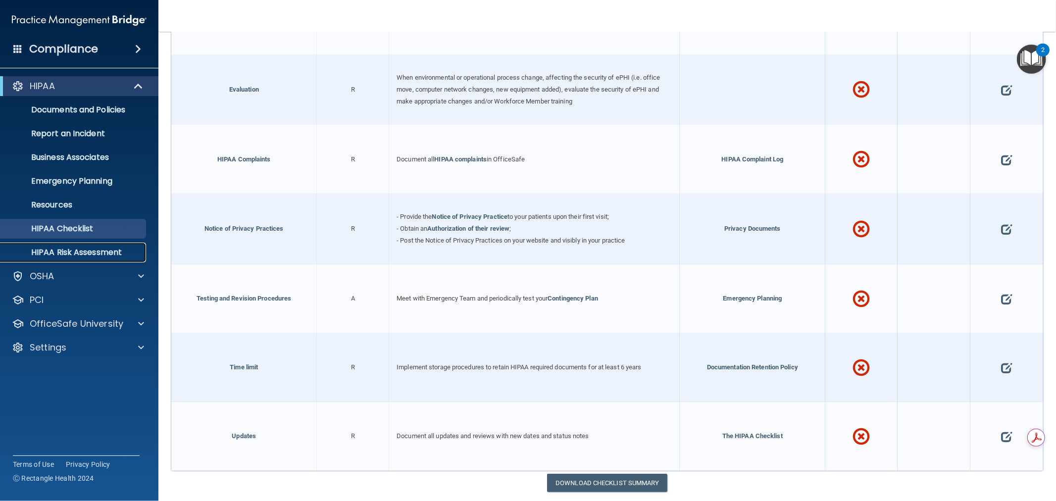
click at [55, 248] on p "HIPAA Risk Assessment" at bounding box center [73, 253] width 135 height 10
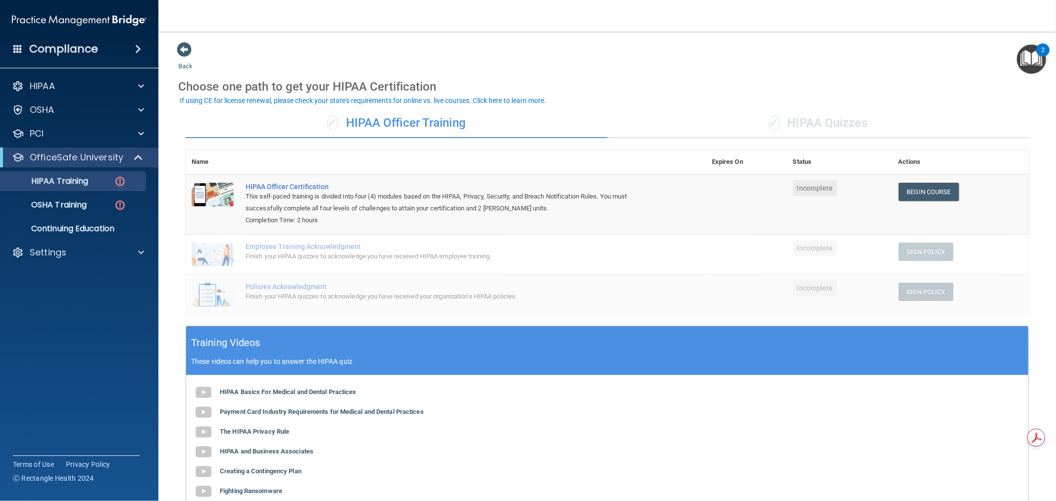
drag, startPoint x: 473, startPoint y: 125, endPoint x: 343, endPoint y: 123, distance: 130.2
click at [343, 123] on div "✓ HIPAA Officer Training" at bounding box center [397, 123] width 422 height 30
drag, startPoint x: 299, startPoint y: 216, endPoint x: 324, endPoint y: 223, distance: 26.2
click at [324, 221] on div "Completion Time: 2 hours" at bounding box center [451, 220] width 411 height 12
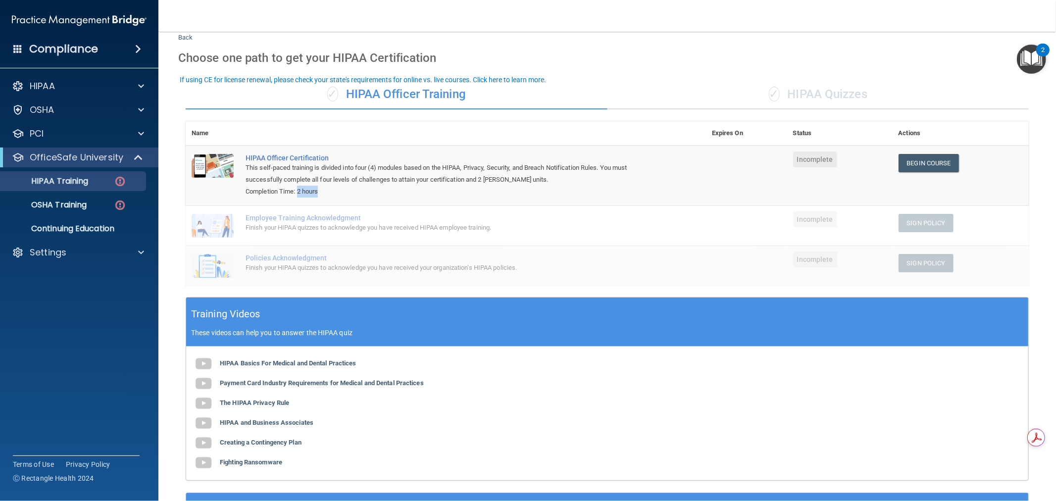
scroll to position [110, 0]
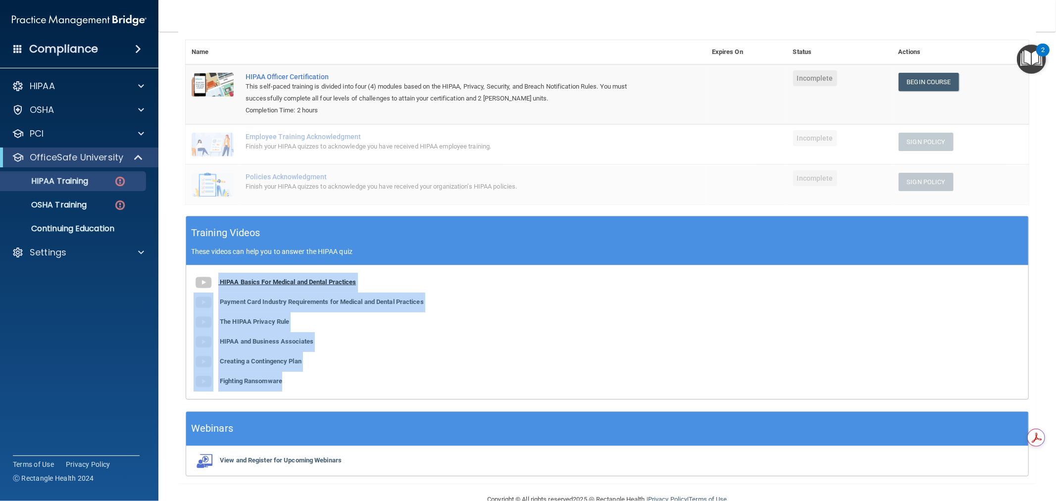
drag, startPoint x: 289, startPoint y: 381, endPoint x: 206, endPoint y: 281, distance: 130.1
click at [206, 281] on div "HIPAA Basics For Medical and Dental Practices Payment Card Industry Requirement…" at bounding box center [607, 332] width 842 height 134
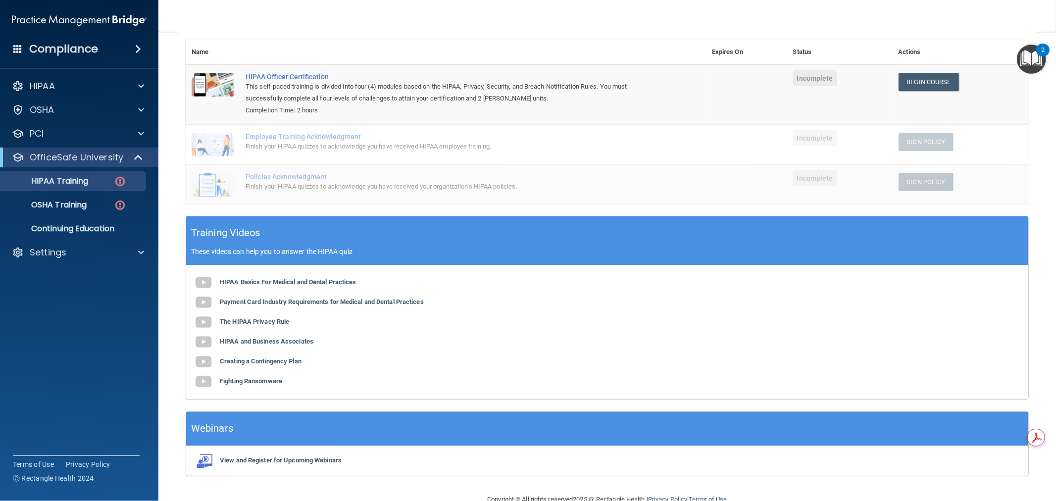
click at [146, 330] on accordion "HIPAA Documents and Policies Report an Incident Business Associates Emergency P…" at bounding box center [79, 222] width 159 height 301
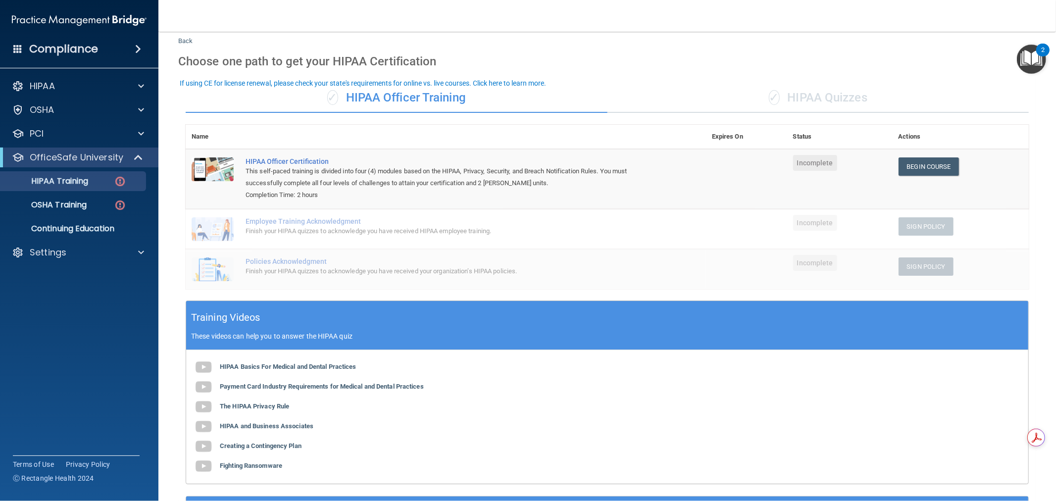
scroll to position [0, 0]
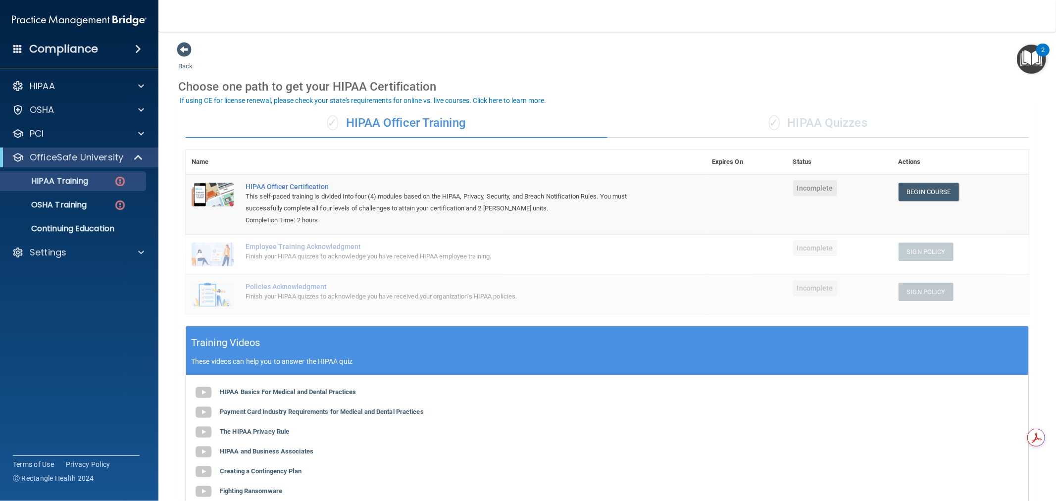
click at [819, 132] on div "✓ HIPAA Quizzes" at bounding box center [818, 123] width 422 height 30
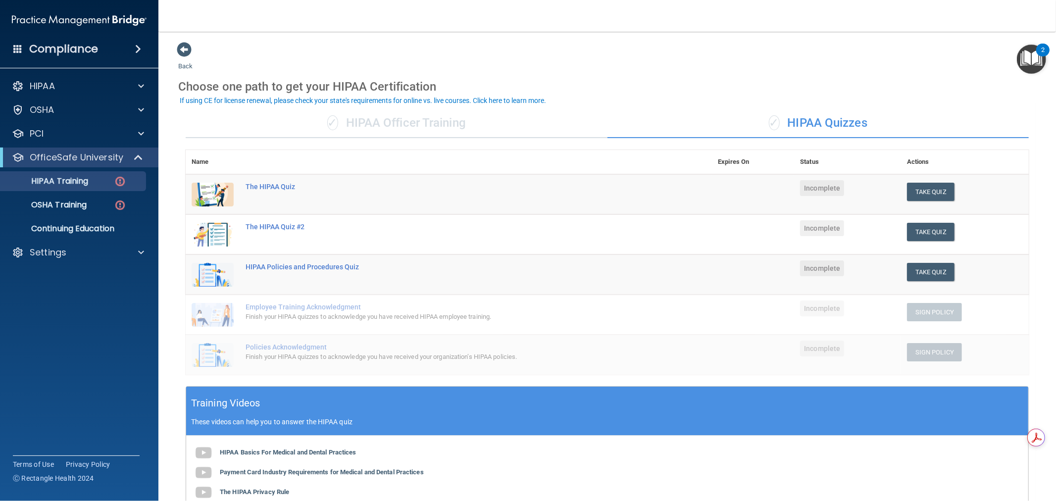
drag, startPoint x: 879, startPoint y: 121, endPoint x: 786, endPoint y: 129, distance: 93.9
click at [786, 125] on div "✓ HIPAA Quizzes" at bounding box center [818, 123] width 422 height 30
click at [144, 255] on div at bounding box center [139, 253] width 25 height 12
click at [48, 306] on link "My Users" at bounding box center [68, 300] width 156 height 20
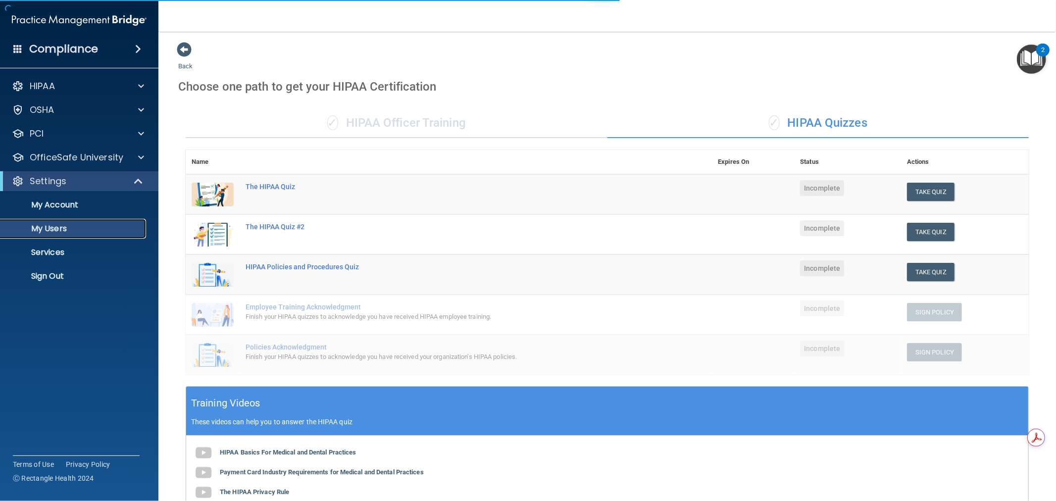
select select "20"
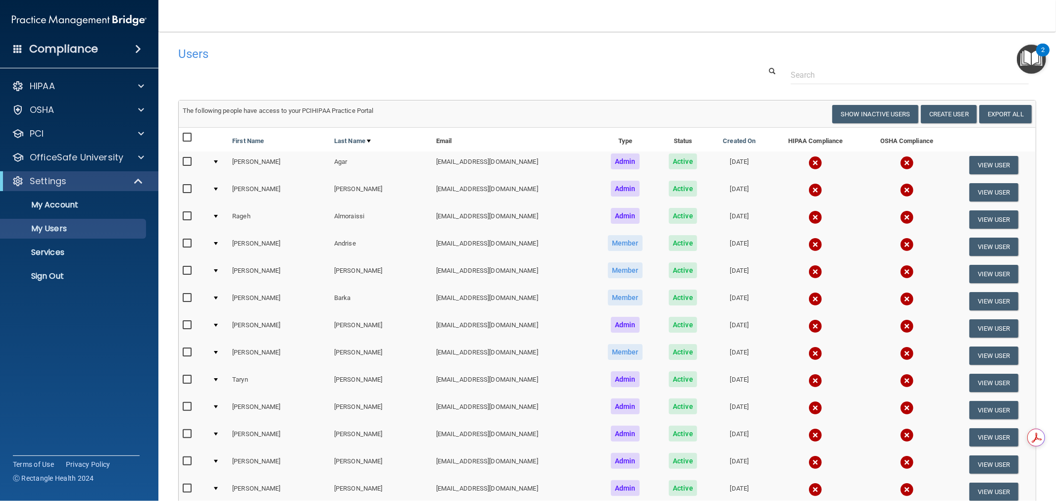
click at [139, 75] on div "HIPAA Documents and Policies Report an Incident Business Associates Emergency P…" at bounding box center [79, 183] width 159 height 222
click at [135, 80] on div at bounding box center [139, 86] width 25 height 12
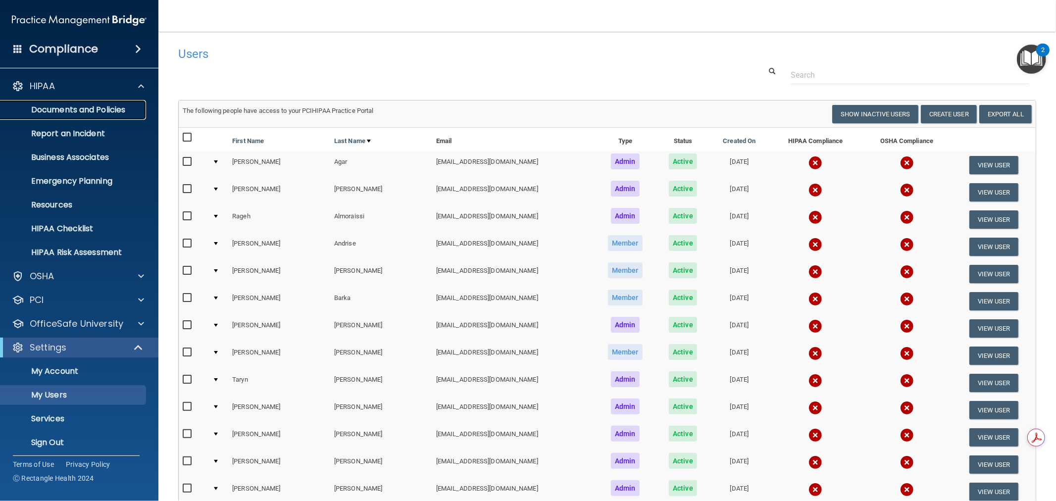
click at [92, 111] on p "Documents and Policies" at bounding box center [73, 110] width 135 height 10
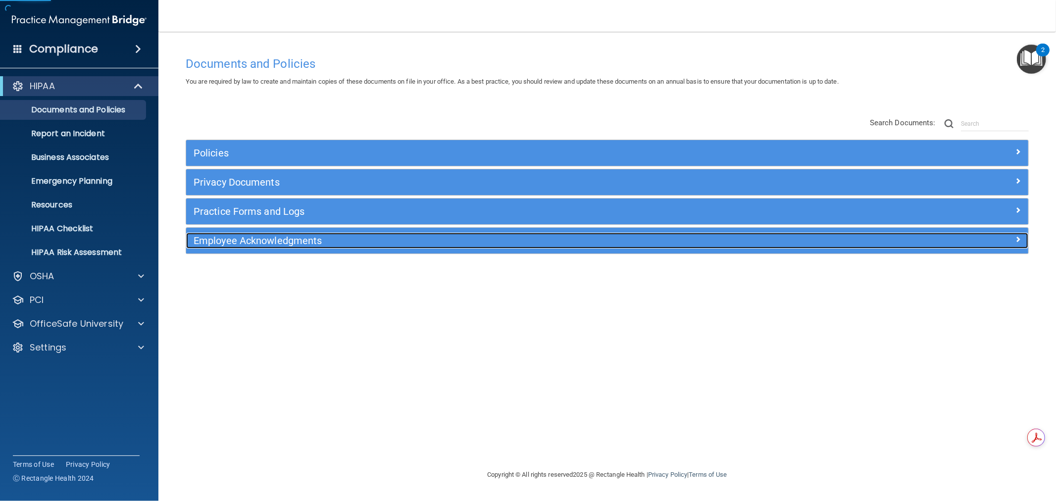
click at [258, 239] on h5 "Employee Acknowledgments" at bounding box center [502, 240] width 617 height 11
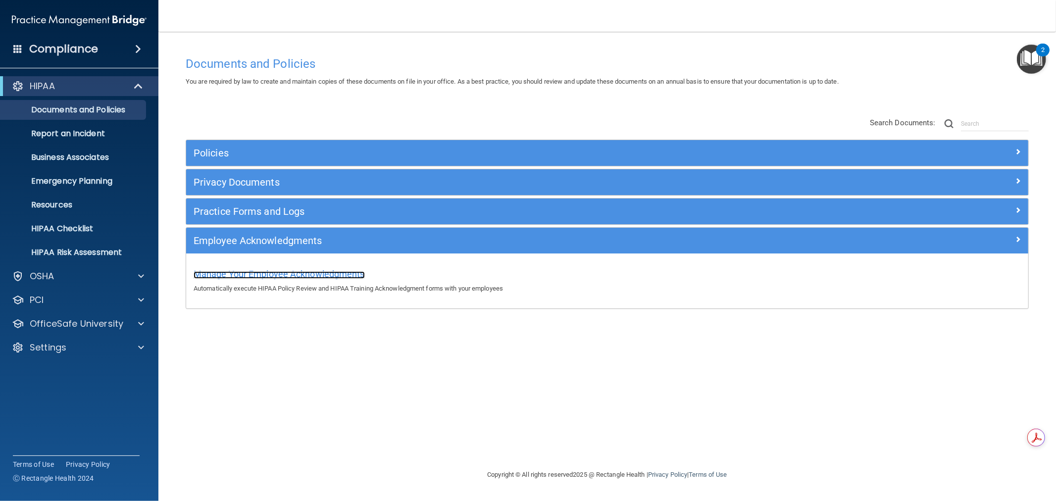
click at [241, 275] on span "Manage Your Employee Acknowledgments" at bounding box center [279, 274] width 171 height 10
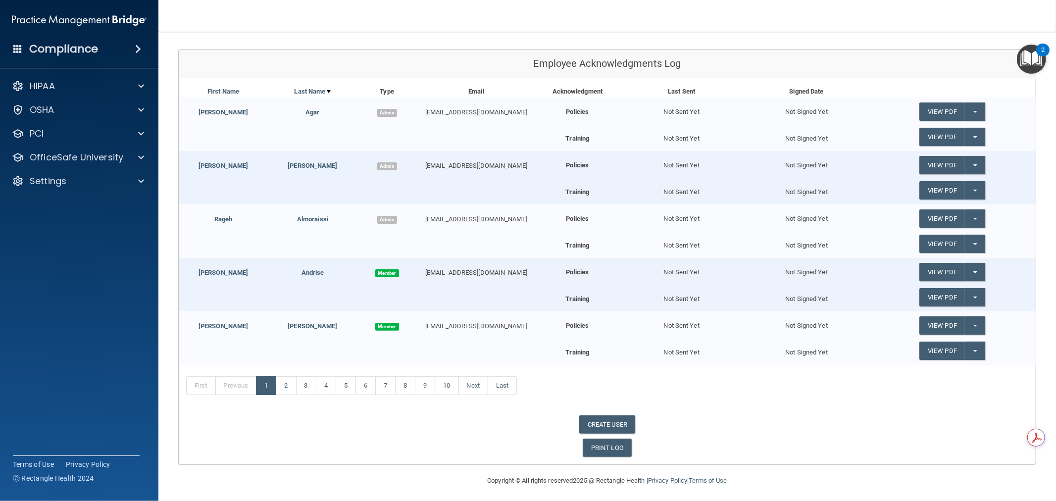
scroll to position [105, 0]
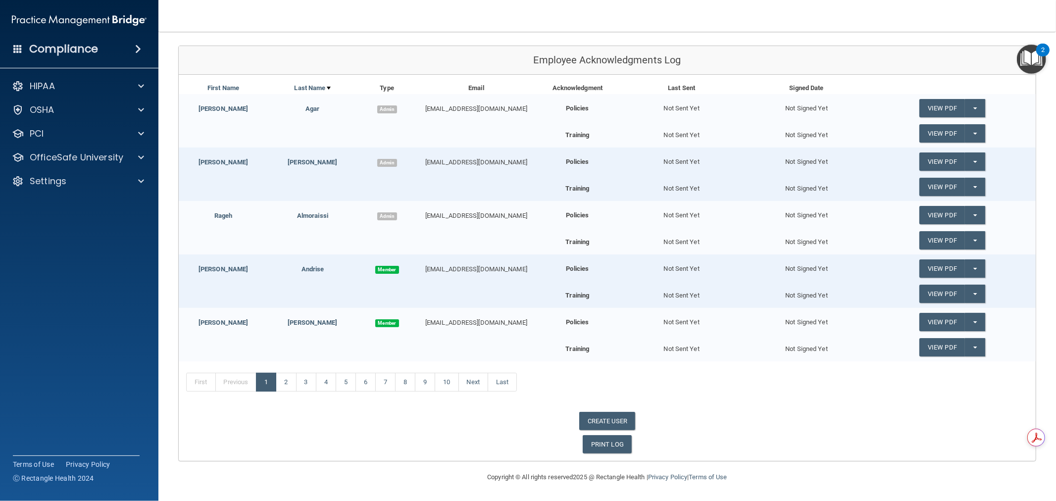
drag, startPoint x: 562, startPoint y: 108, endPoint x: 585, endPoint y: 125, distance: 28.2
click at [593, 108] on div "Policies" at bounding box center [577, 104] width 83 height 20
drag, startPoint x: 574, startPoint y: 135, endPoint x: 587, endPoint y: 135, distance: 12.4
click at [588, 134] on div "Training" at bounding box center [577, 132] width 83 height 17
click at [734, 18] on nav "Toggle navigation [PERSON_NAME] [EMAIL_ADDRESS][DOMAIN_NAME] Manage My Enterpri…" at bounding box center [607, 16] width 898 height 32
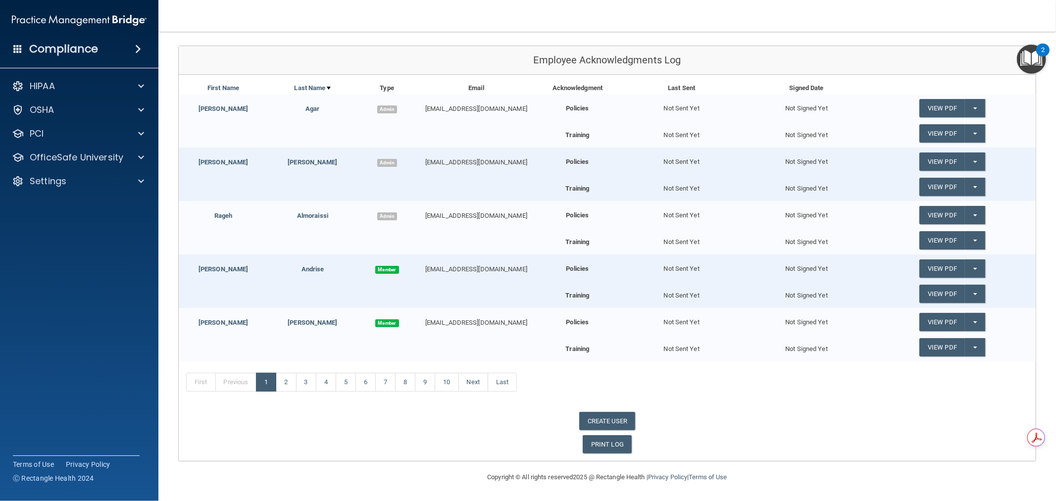
scroll to position [0, 0]
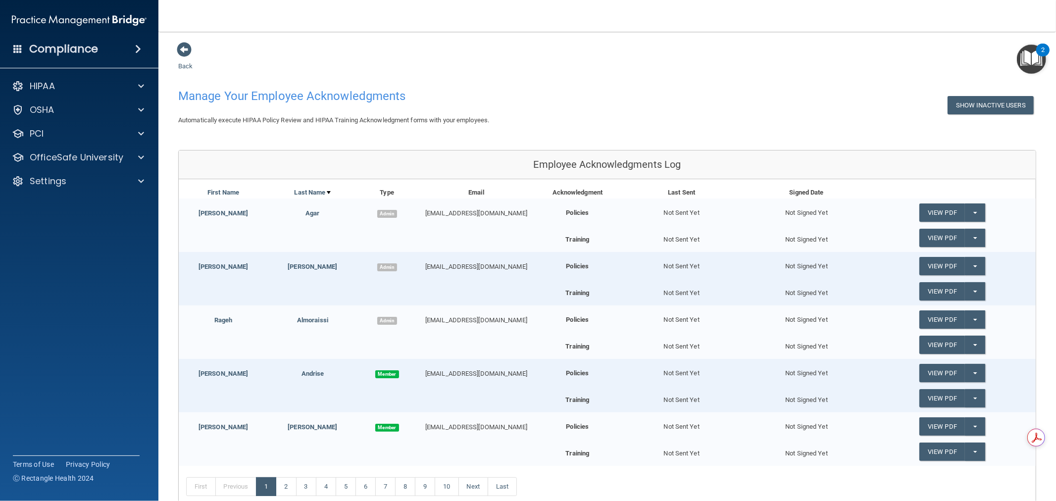
drag, startPoint x: 473, startPoint y: 32, endPoint x: 420, endPoint y: 33, distance: 53.5
click at [447, 34] on main "Back Manage Your Employee Acknowledgments Show Inactive Users Automatically exe…" at bounding box center [607, 266] width 898 height 469
click at [148, 87] on div at bounding box center [139, 86] width 25 height 12
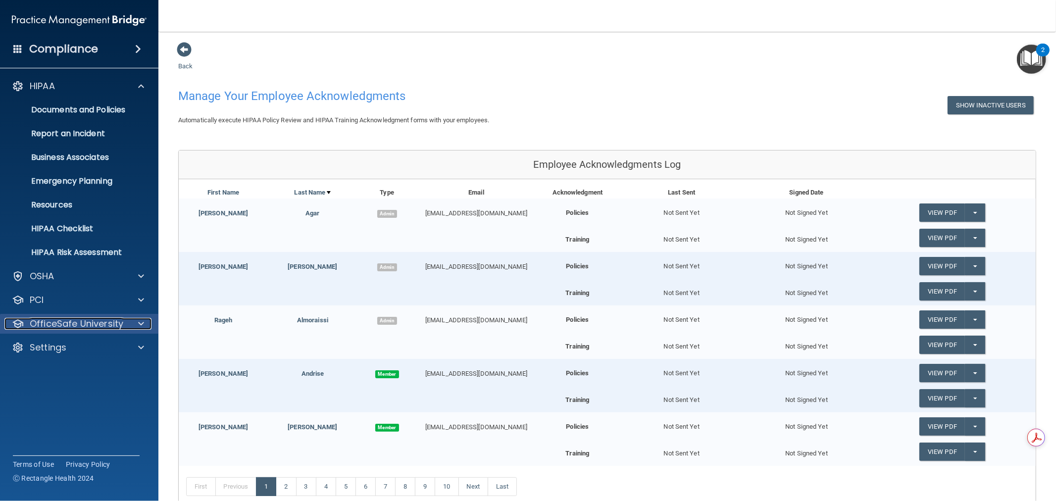
click at [139, 320] on span at bounding box center [141, 324] width 6 height 12
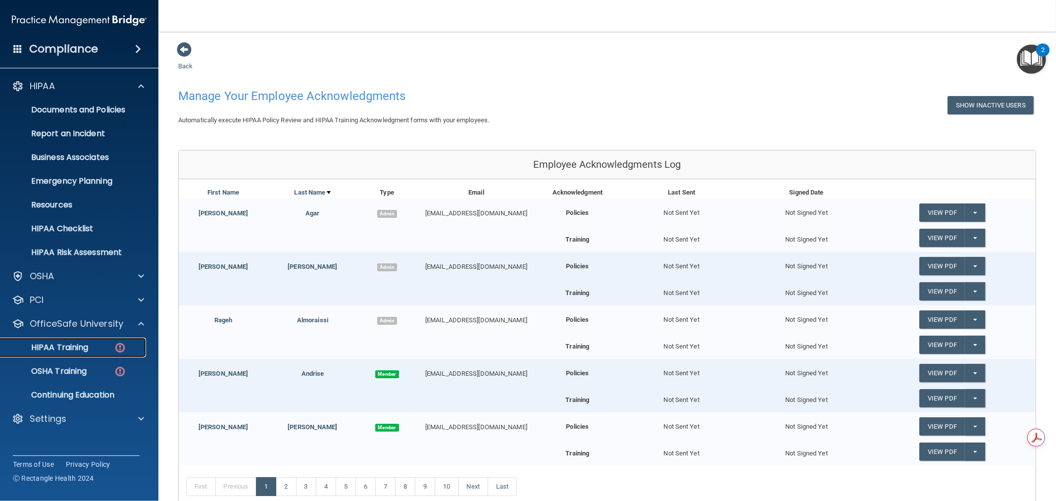
click at [50, 349] on p "HIPAA Training" at bounding box center [47, 348] width 82 height 10
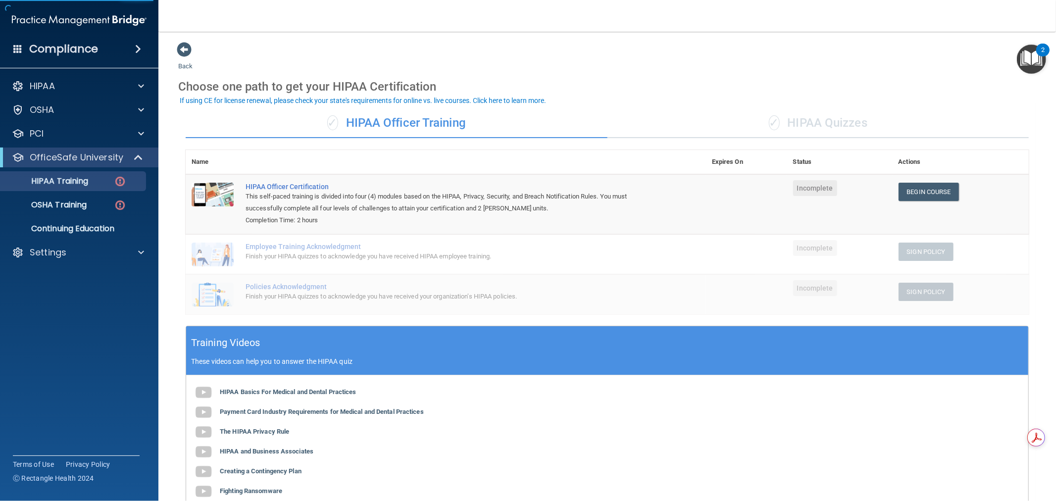
click at [871, 121] on div "✓ HIPAA Quizzes" at bounding box center [818, 123] width 422 height 30
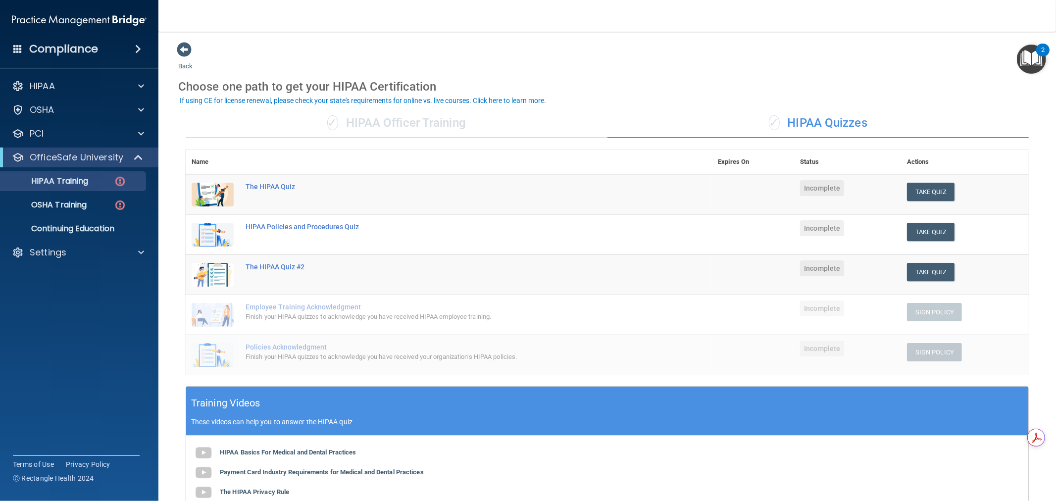
drag, startPoint x: 875, startPoint y: 122, endPoint x: 785, endPoint y: 119, distance: 90.7
click at [786, 119] on div "✓ HIPAA Quizzes" at bounding box center [818, 123] width 422 height 30
click at [825, 46] on div "Back Choose one path to get your HIPAA Certification ✓ HIPAA Officer Training ✓…" at bounding box center [607, 348] width 858 height 612
drag, startPoint x: 875, startPoint y: 119, endPoint x: 785, endPoint y: 122, distance: 90.2
click at [785, 122] on div "✓ HIPAA Quizzes" at bounding box center [818, 123] width 422 height 30
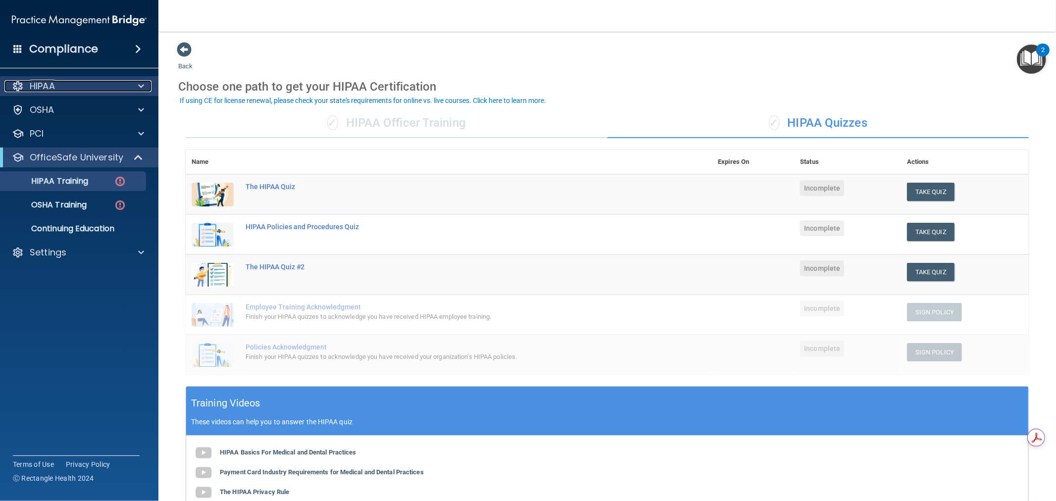
click at [145, 90] on div at bounding box center [139, 86] width 25 height 12
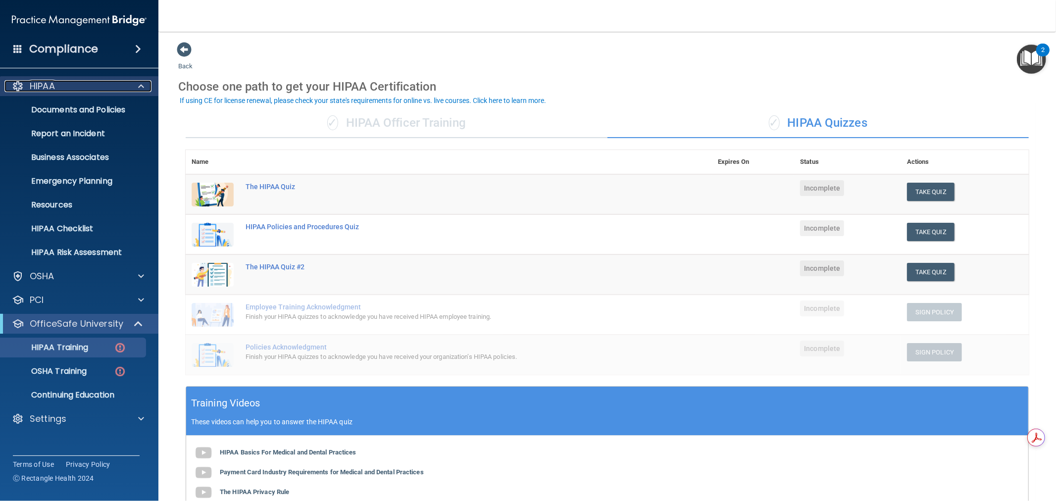
click at [139, 89] on span at bounding box center [141, 86] width 6 height 12
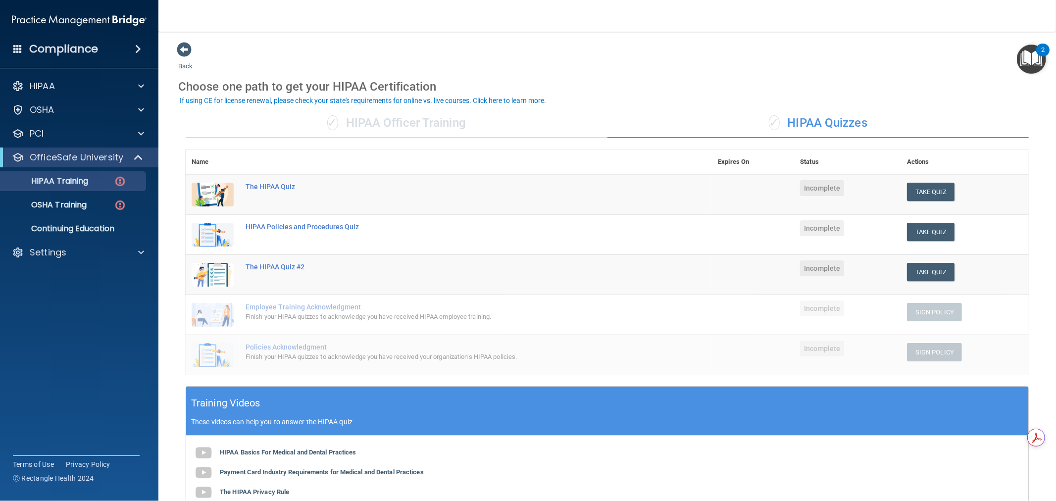
click at [459, 121] on div "✓ HIPAA Officer Training" at bounding box center [397, 123] width 422 height 30
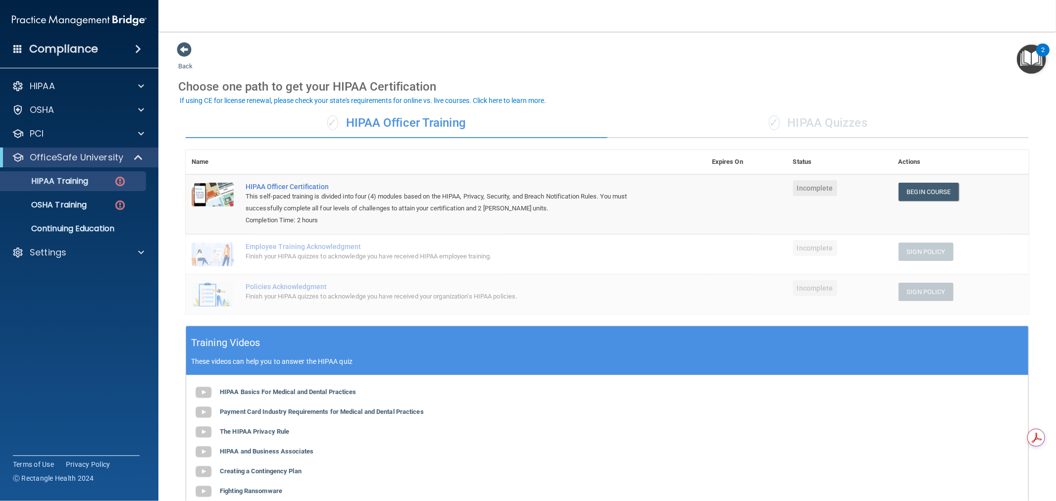
drag, startPoint x: 478, startPoint y: 121, endPoint x: 350, endPoint y: 119, distance: 128.2
click at [350, 119] on div "✓ HIPAA Officer Training" at bounding box center [397, 123] width 422 height 30
click at [853, 124] on div "✓ HIPAA Quizzes" at bounding box center [818, 123] width 422 height 30
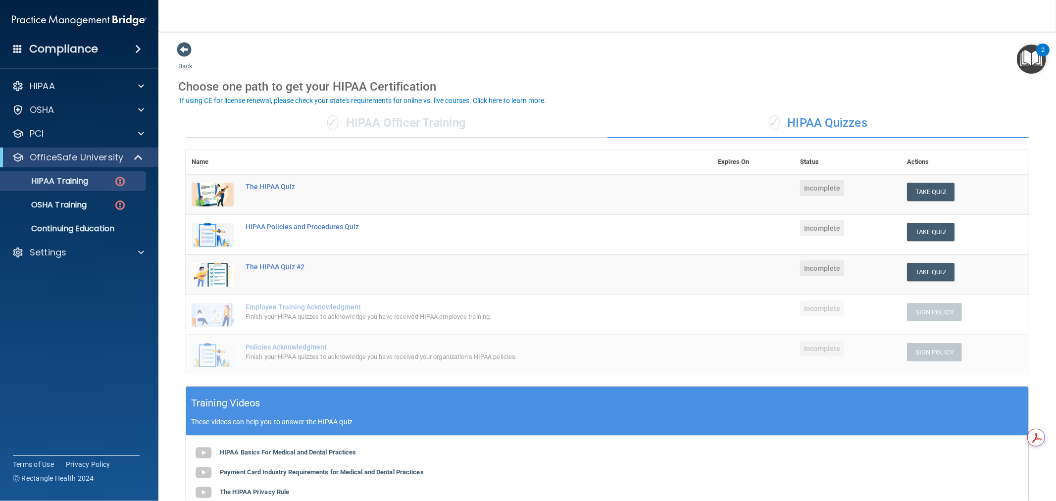
drag, startPoint x: 877, startPoint y: 124, endPoint x: 779, endPoint y: 127, distance: 97.6
click at [779, 127] on div "✓ HIPAA Quizzes" at bounding box center [818, 123] width 422 height 30
click at [146, 84] on div at bounding box center [139, 86] width 25 height 12
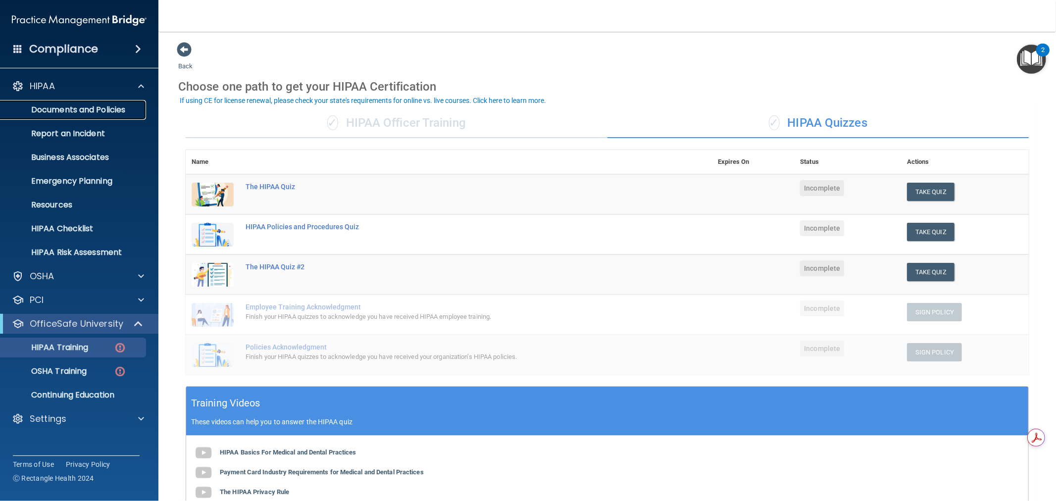
click at [133, 114] on p "Documents and Policies" at bounding box center [73, 110] width 135 height 10
